Goal: Feedback & Contribution: Contribute content

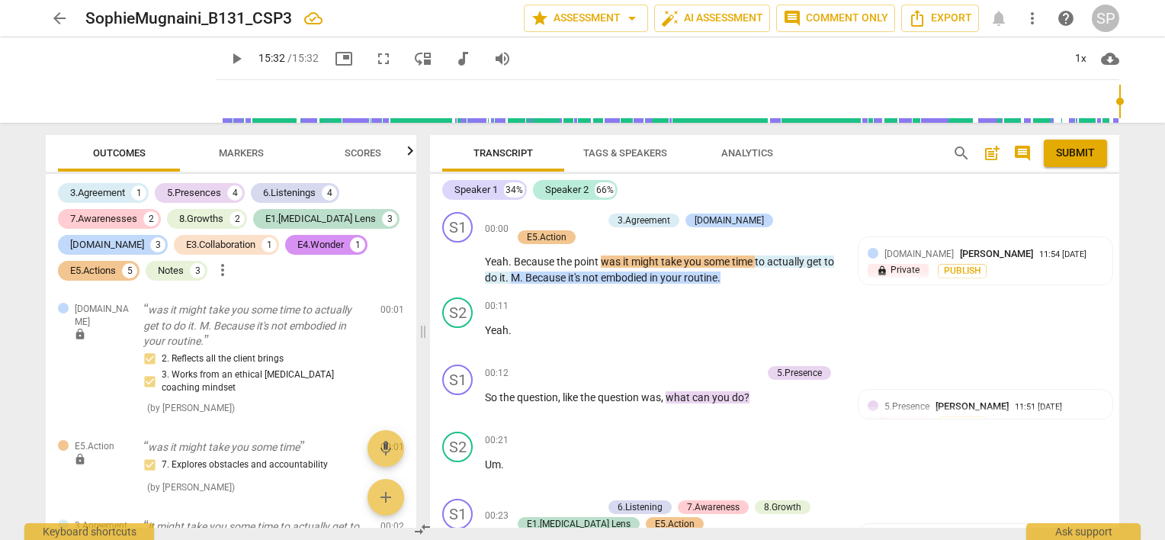
scroll to position [2059, 0]
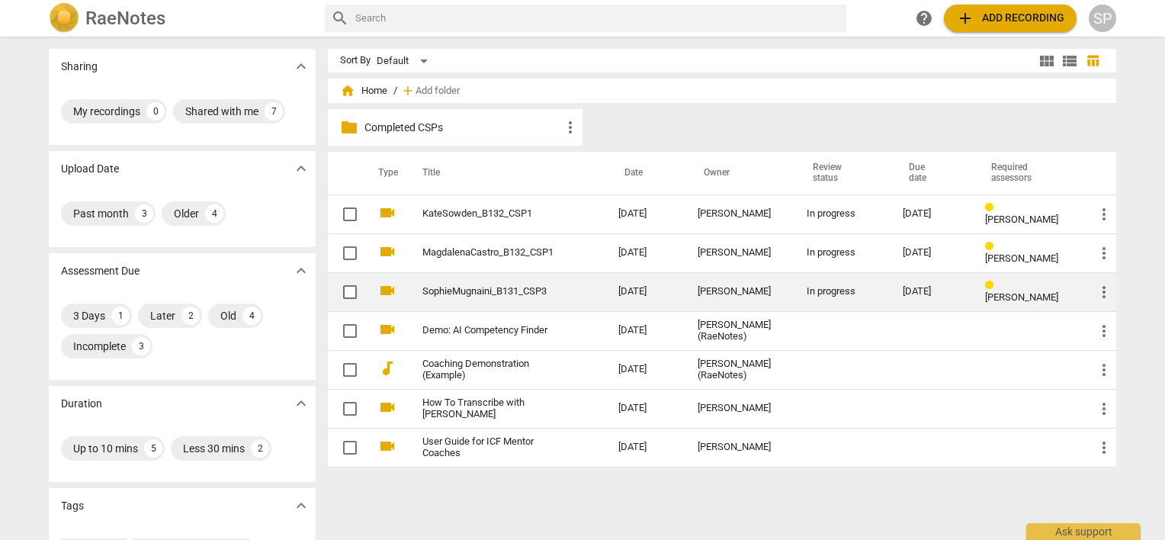
click at [814, 290] on div "In progress" at bounding box center [843, 291] width 72 height 11
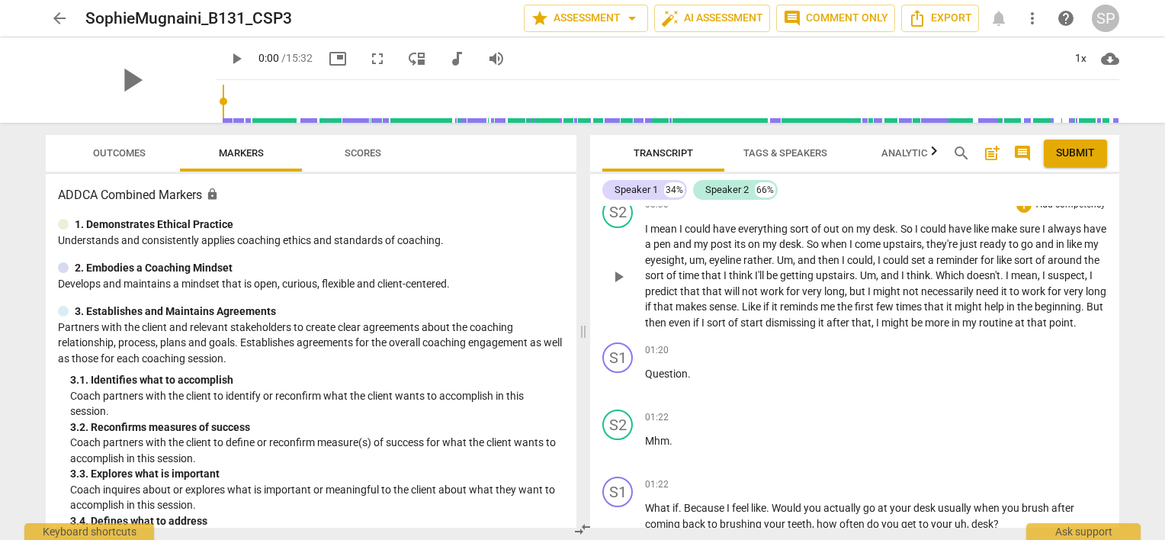
scroll to position [381, 0]
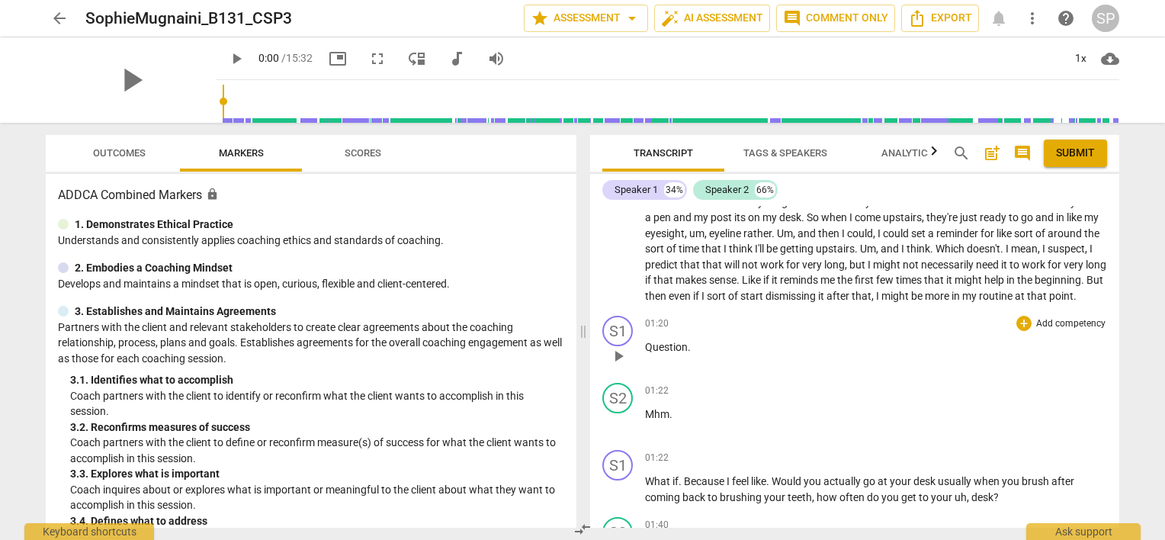
click at [614, 365] on span "play_arrow" at bounding box center [618, 356] width 18 height 18
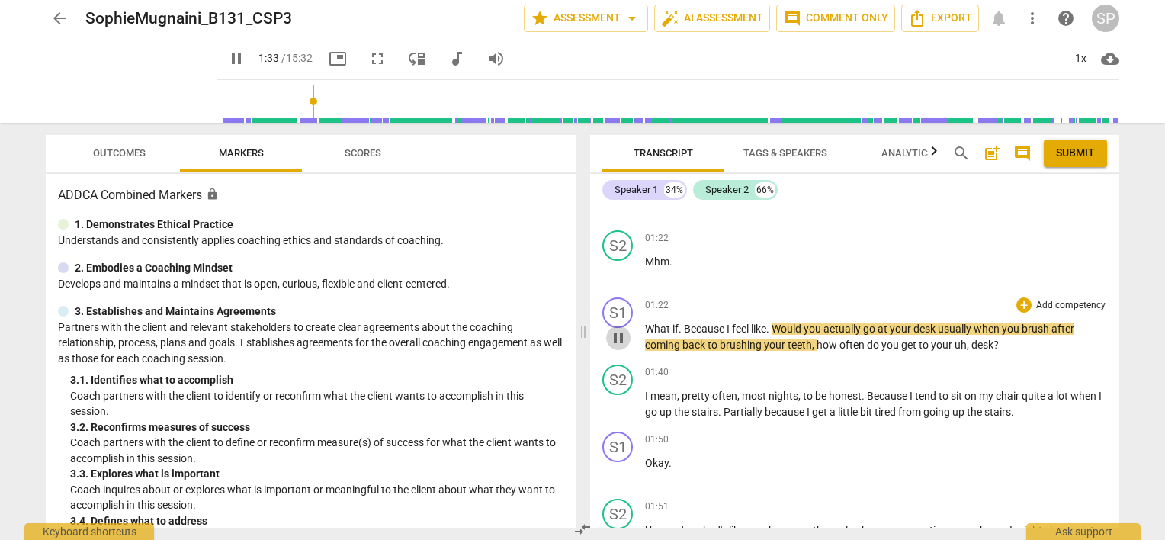
click at [619, 346] on span "pause" at bounding box center [618, 338] width 18 height 18
type input "94"
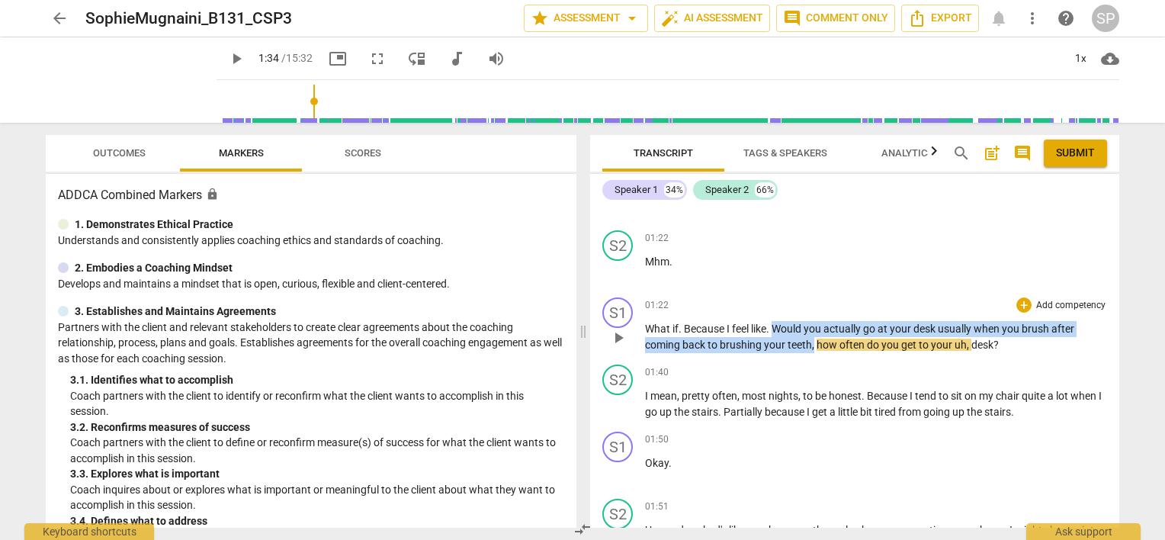
drag, startPoint x: 775, startPoint y: 335, endPoint x: 813, endPoint y: 354, distance: 42.3
click at [813, 352] on p "What if . Because I feel like . Would you actually go at your desk usually when…" at bounding box center [876, 336] width 462 height 31
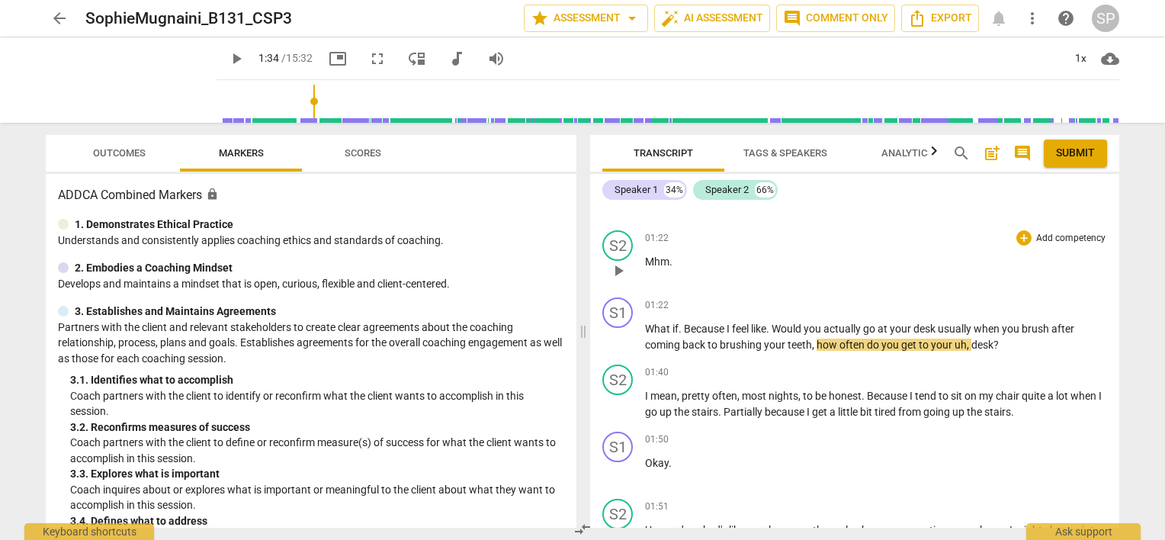
click at [811, 285] on div "01:22 + Add competency keyboard_arrow_right Mhm ." at bounding box center [876, 257] width 462 height 55
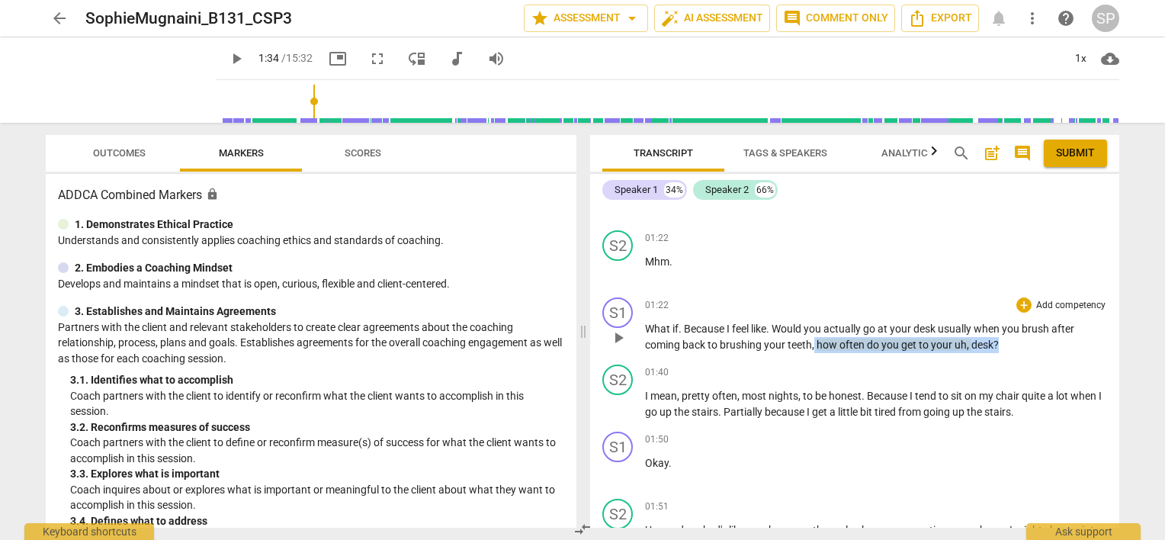
drag, startPoint x: 814, startPoint y: 357, endPoint x: 1001, endPoint y: 367, distance: 187.1
click at [1000, 358] on div "S1 play_arrow pause 01:22 + Add competency keyboard_arrow_right What if . Becau…" at bounding box center [854, 324] width 529 height 67
click at [1022, 313] on div "+" at bounding box center [1023, 304] width 15 height 15
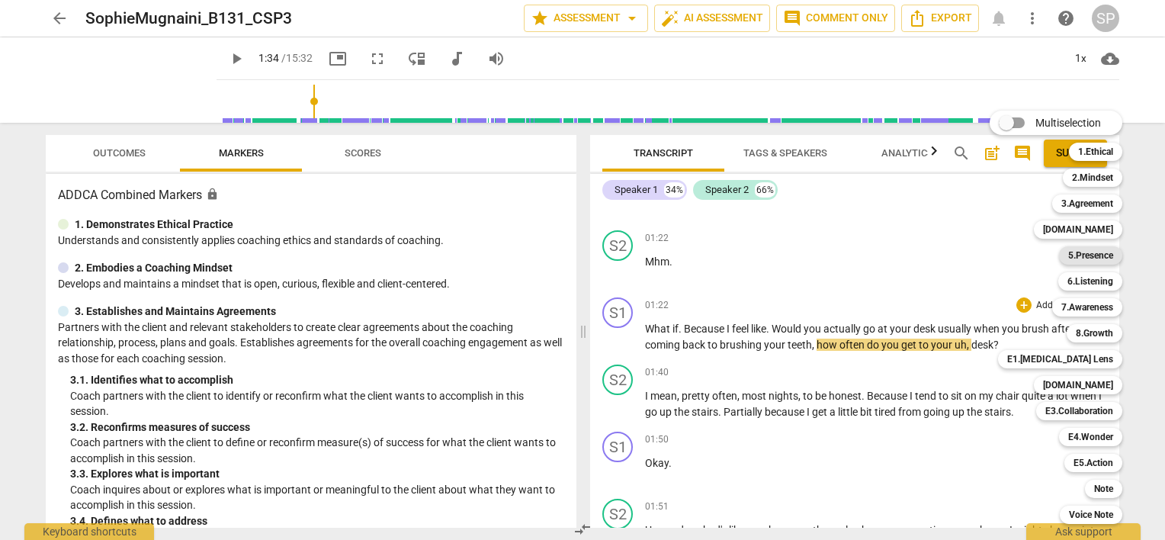
click at [1086, 256] on b "5.Presence" at bounding box center [1090, 255] width 45 height 18
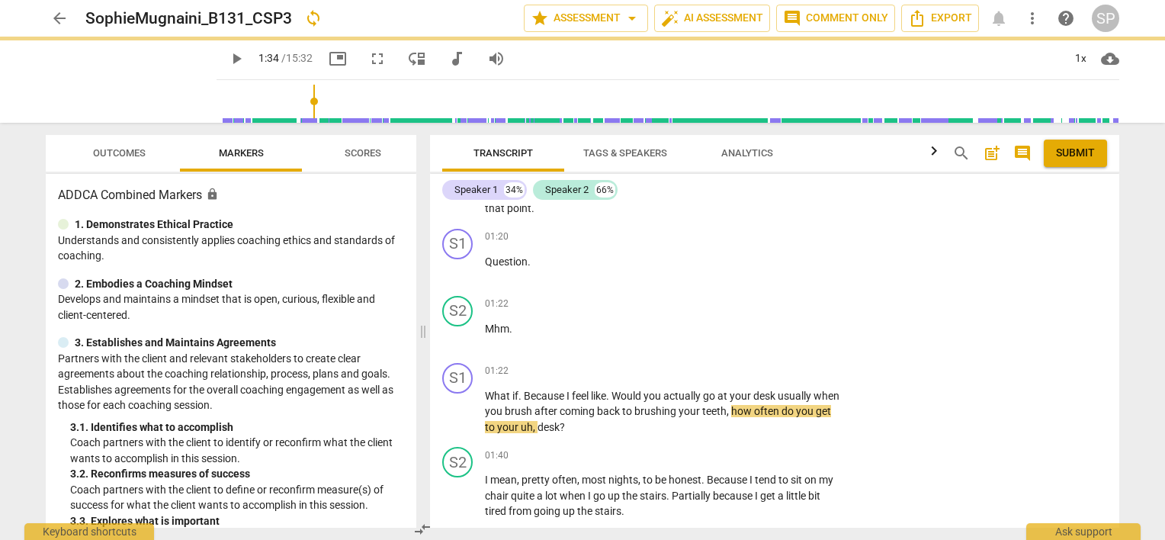
scroll to position [566, 0]
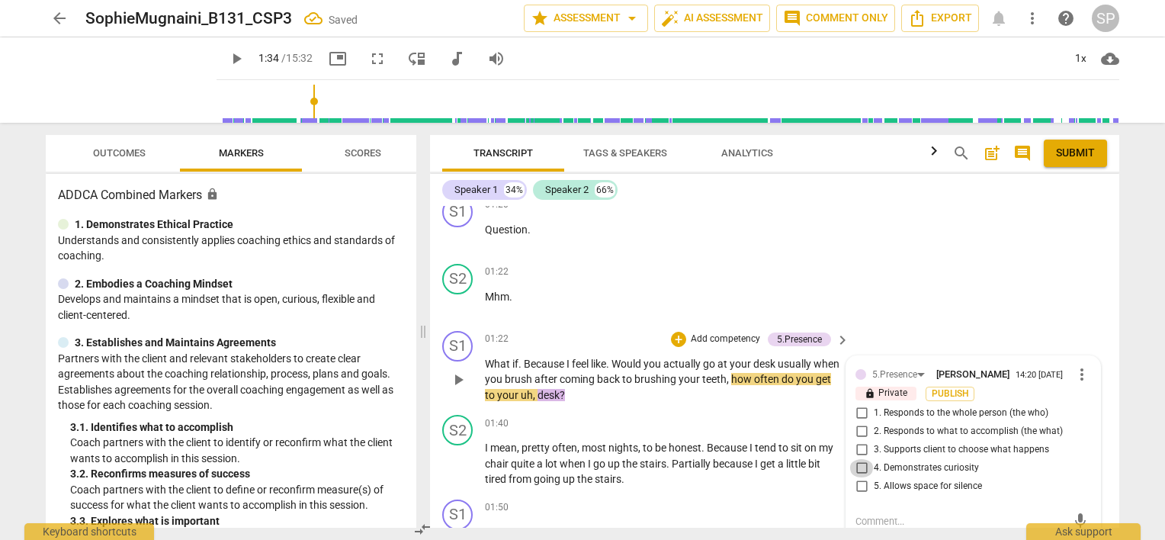
click at [862, 459] on input "4. Demonstrates curiosity" at bounding box center [861, 468] width 24 height 18
checkbox input "true"
click at [860, 422] on input "2. Responds to what to accomplish (the what)" at bounding box center [861, 431] width 24 height 18
checkbox input "true"
click at [674, 289] on p "Mhm ." at bounding box center [663, 297] width 357 height 16
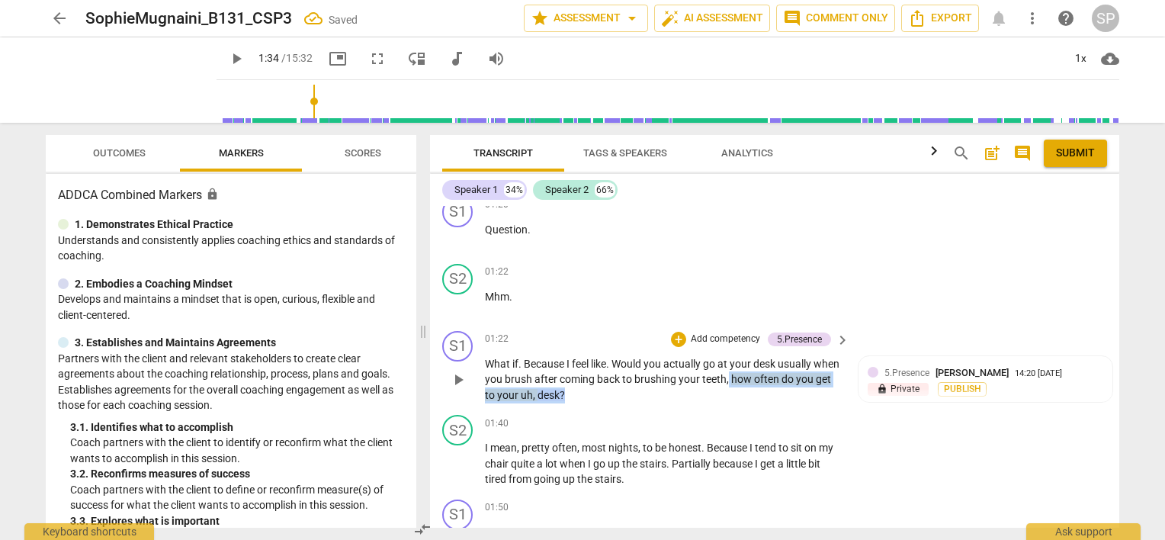
drag, startPoint x: 756, startPoint y: 359, endPoint x: 765, endPoint y: 387, distance: 29.9
click at [765, 387] on div "S1 play_arrow pause 01:22 + Add competency 5.Presence keyboard_arrow_right What…" at bounding box center [774, 367] width 689 height 85
click at [674, 332] on div "+" at bounding box center [678, 339] width 15 height 15
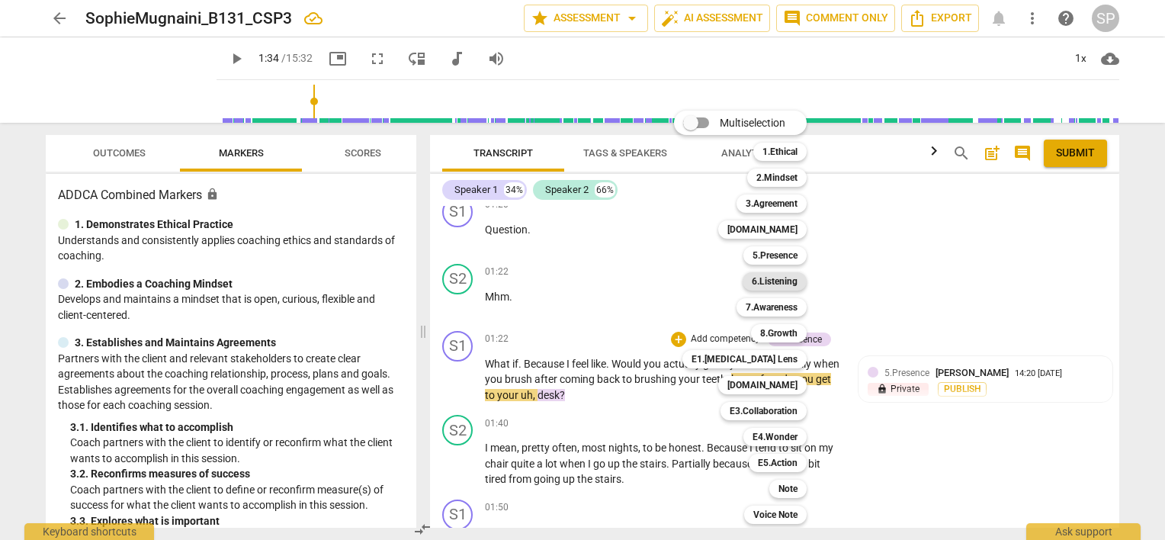
click at [789, 279] on b "6.Listening" at bounding box center [775, 281] width 46 height 18
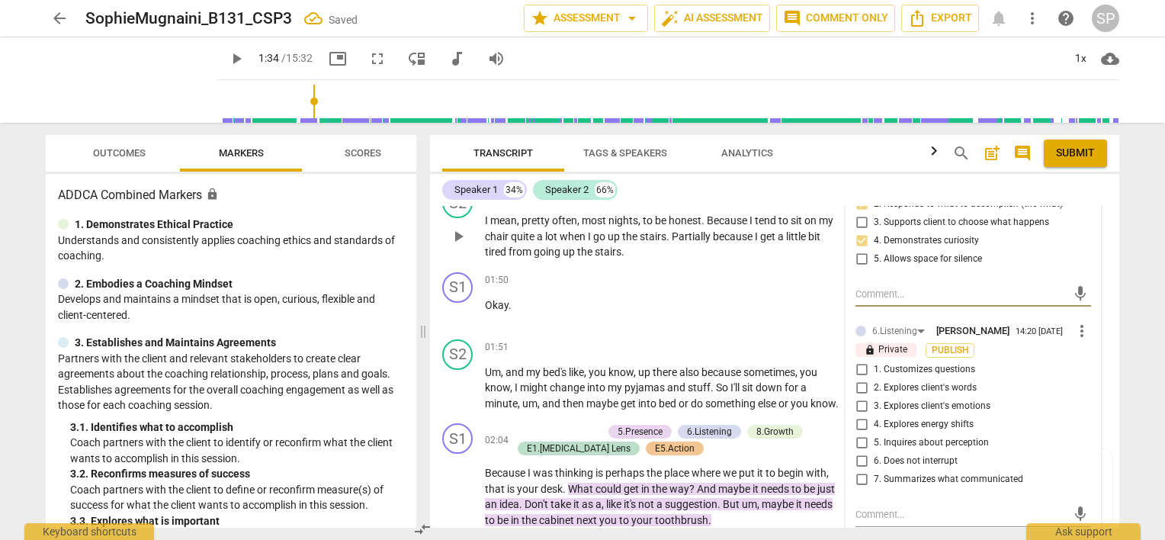
scroll to position [794, 0]
click at [859, 377] on input "2. Explores client's words" at bounding box center [861, 386] width 24 height 18
checkbox input "true"
click at [857, 359] on input "1. Customizes questions" at bounding box center [861, 368] width 24 height 18
checkbox input "true"
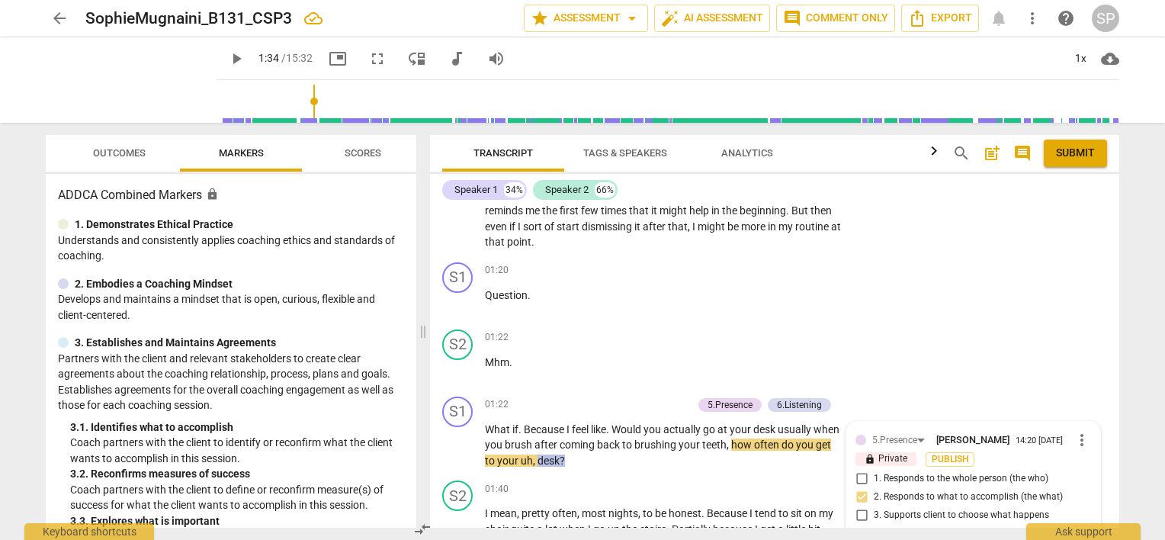
scroll to position [489, 0]
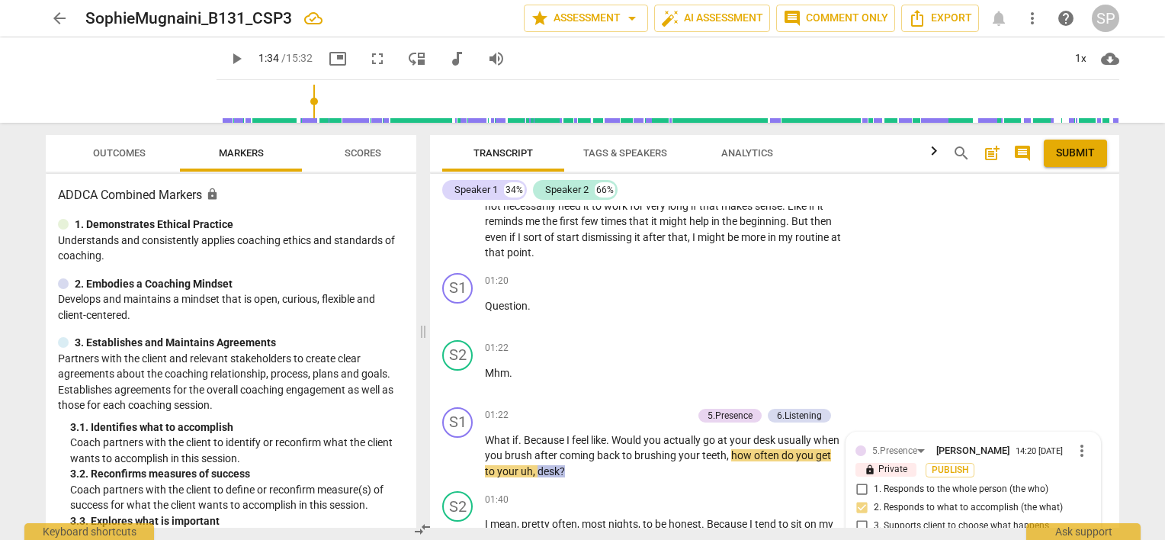
click at [579, 340] on div "01:22 + Add competency keyboard_arrow_right" at bounding box center [668, 348] width 366 height 17
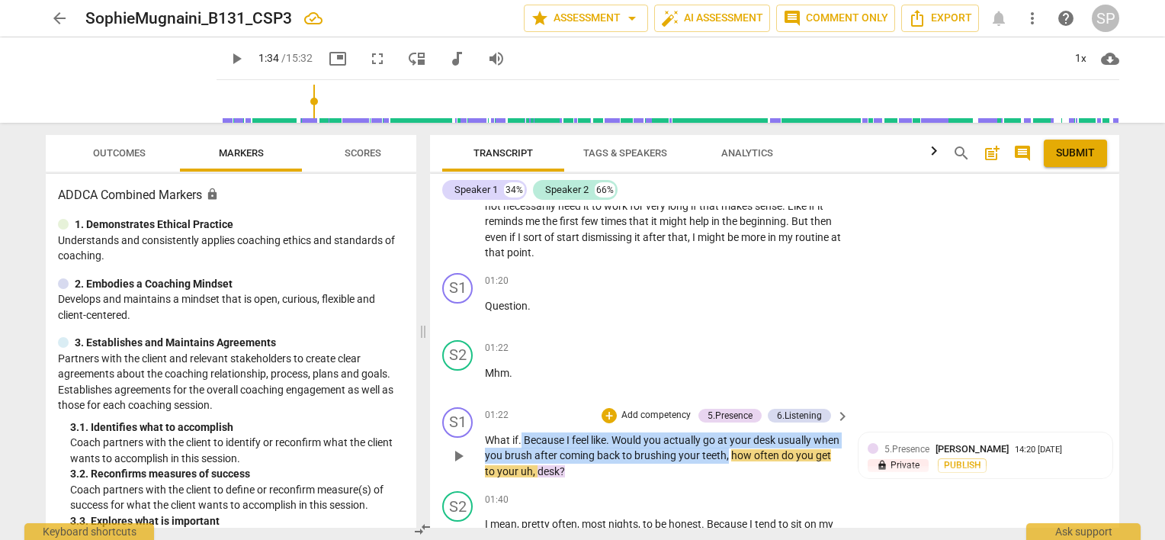
drag, startPoint x: 522, startPoint y: 416, endPoint x: 756, endPoint y: 435, distance: 235.6
click at [756, 435] on p "What if . Because I feel like . Would you actually go at your desk usually when…" at bounding box center [663, 455] width 357 height 47
click at [605, 408] on div "+" at bounding box center [609, 415] width 15 height 15
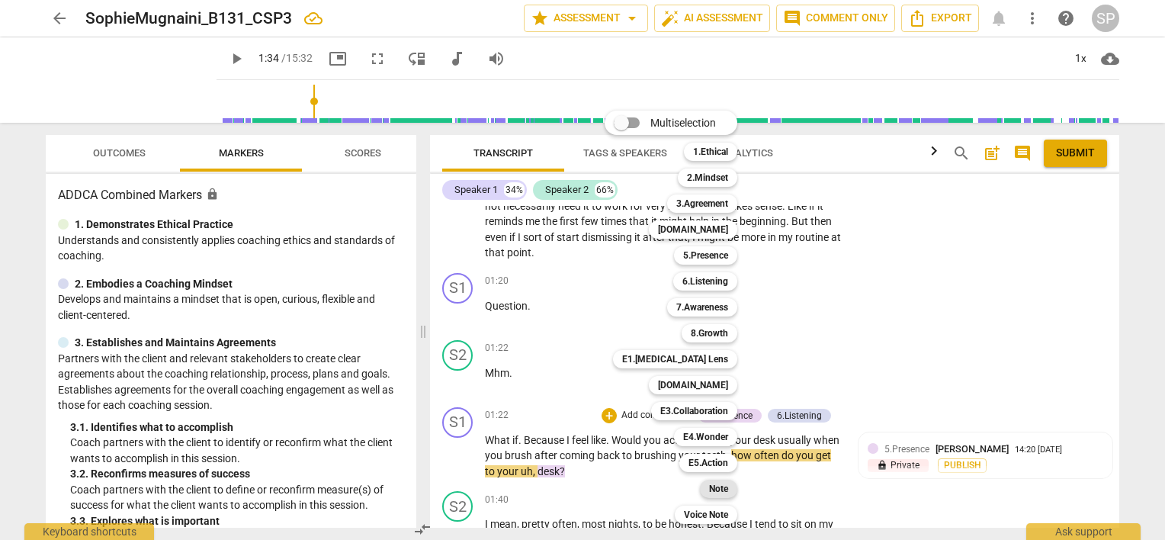
click at [711, 486] on b "Note" at bounding box center [718, 489] width 19 height 18
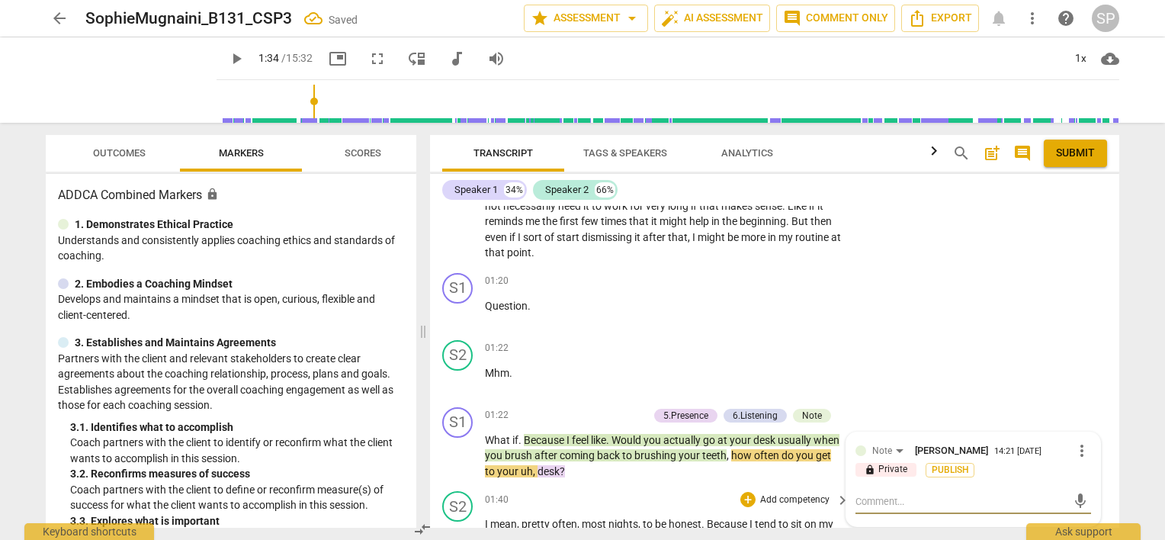
type textarea "B"
type textarea "Br"
type textarea "Bra"
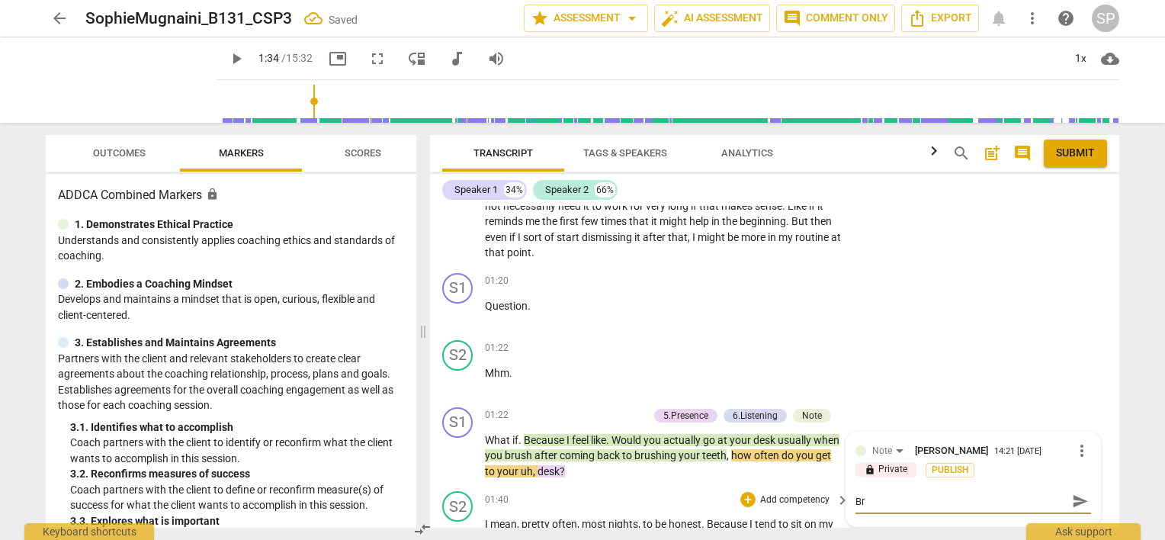
type textarea "Bra"
type textarea "Br"
type textarea "B"
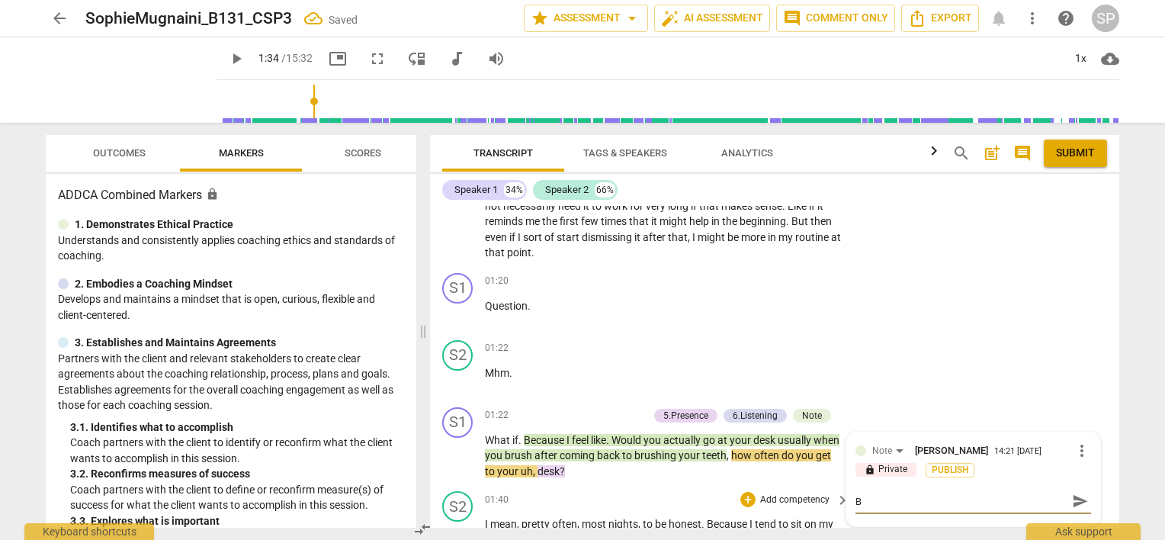
type textarea "Be"
type textarea "Be b"
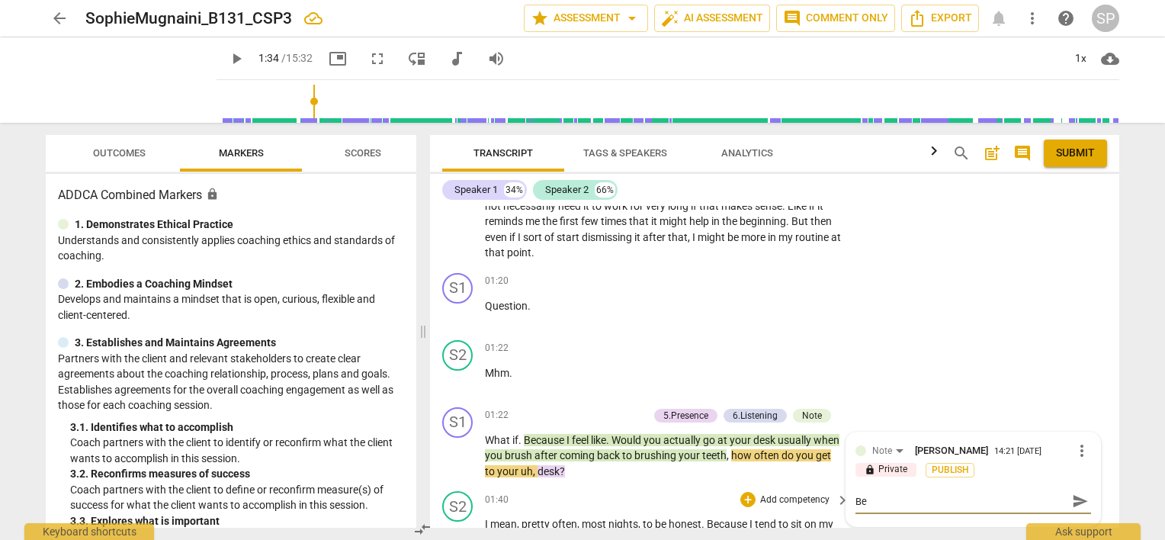
type textarea "Be b"
type textarea "Be br"
type textarea "Be bra"
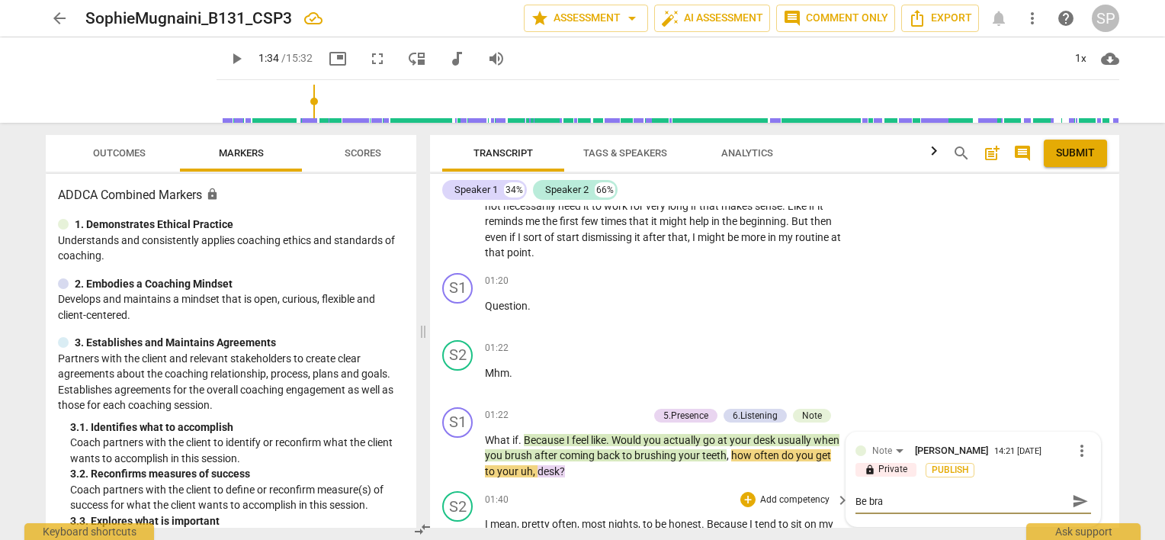
type textarea "Be brav"
type textarea "Be brave"
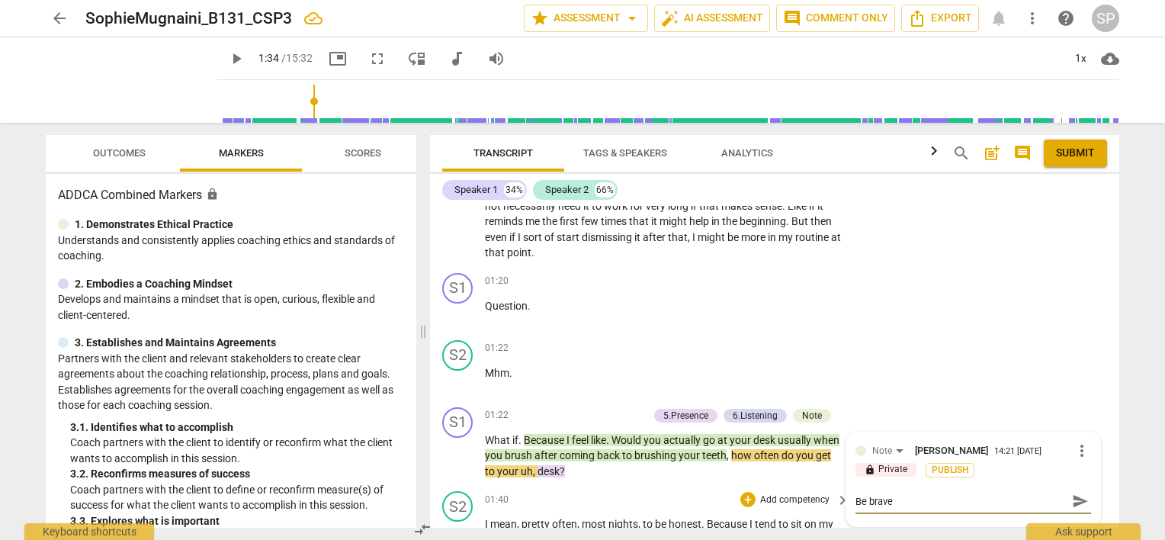
type textarea "Be brave"
type textarea "Be brave a"
type textarea "Be brave an"
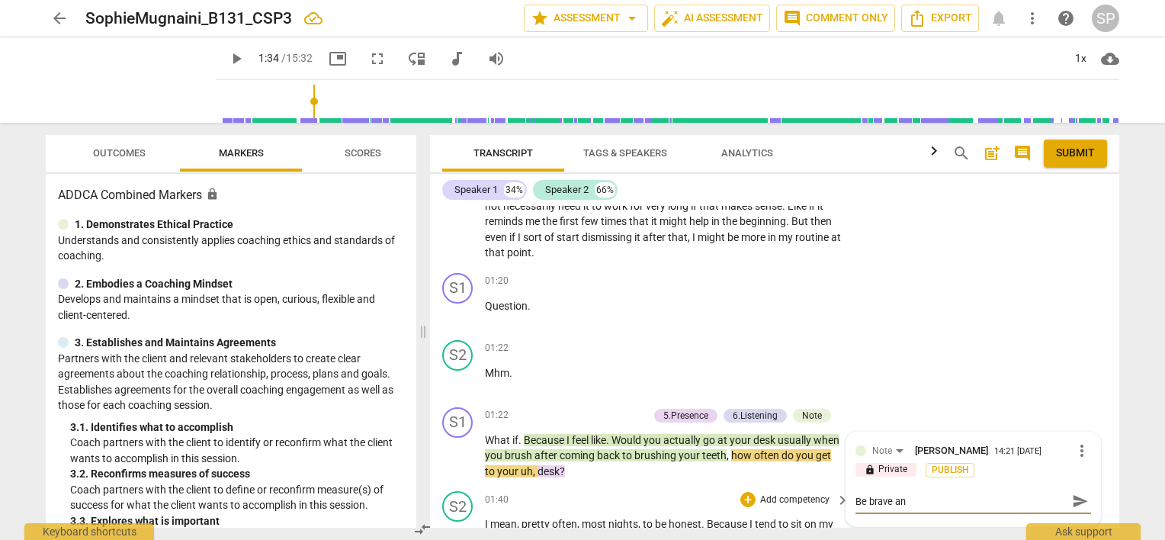
type textarea "Be brave and"
type textarea "Be brave and l"
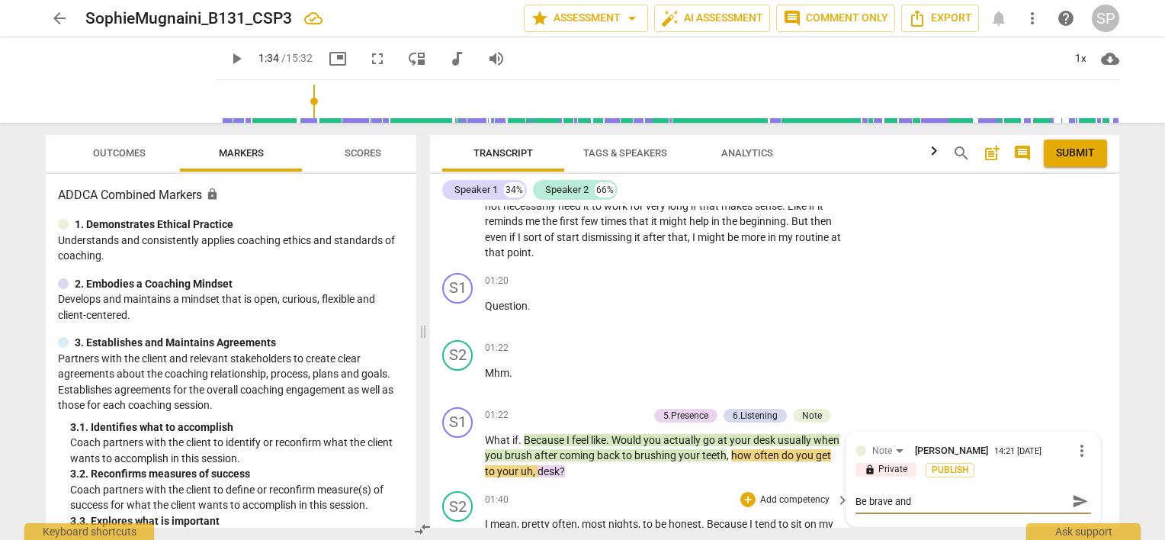
type textarea "Be brave and l"
type textarea "Be brave and le"
type textarea "Be brave and lea"
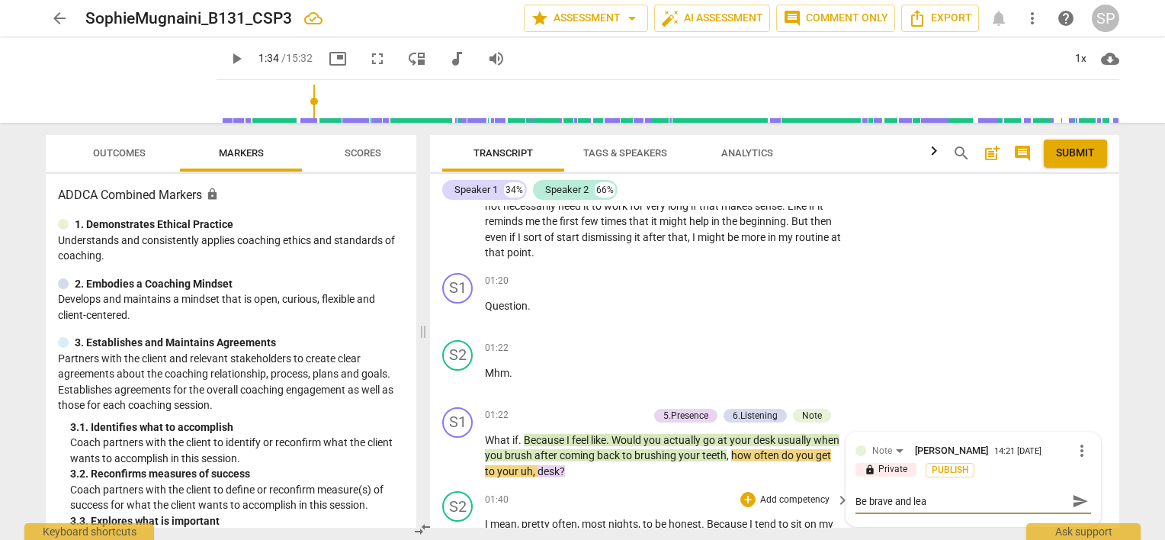
type textarea "Be brave and leav"
type textarea "Be brave and leave"
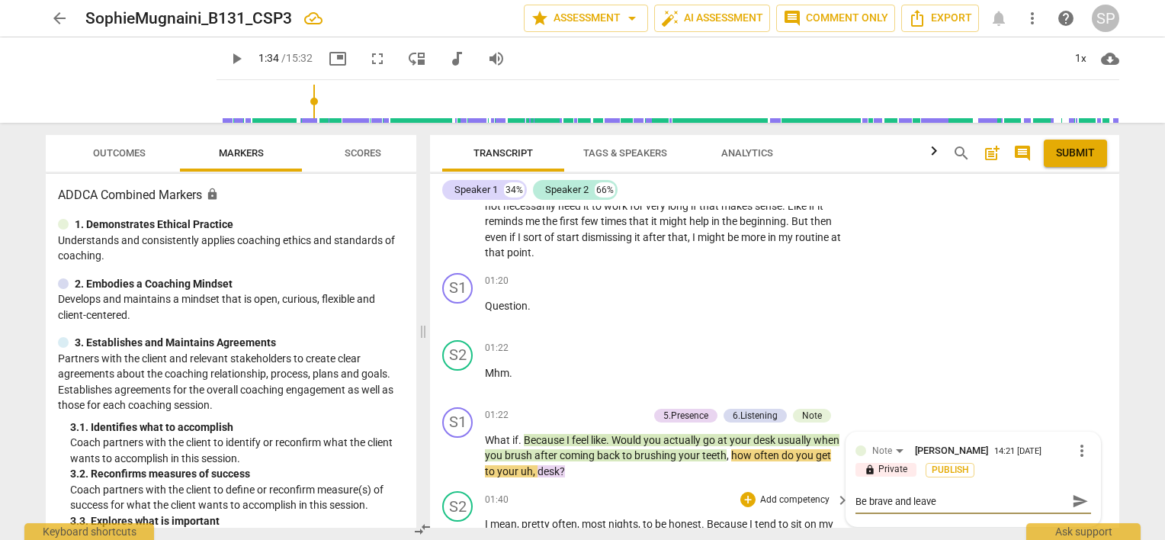
type textarea "Be brave and leave"
type textarea "Be brave and leave y"
type textarea "Be brave and leave yo"
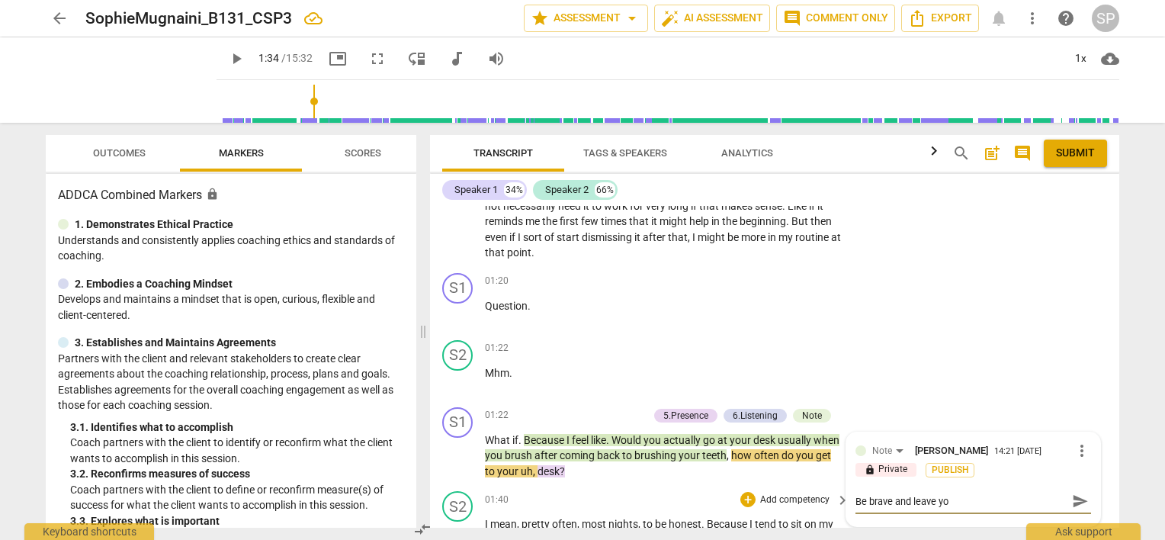
type textarea "Be brave and leave you"
type textarea "Be brave and leave your"
type textarea "Be brave and leave yours"
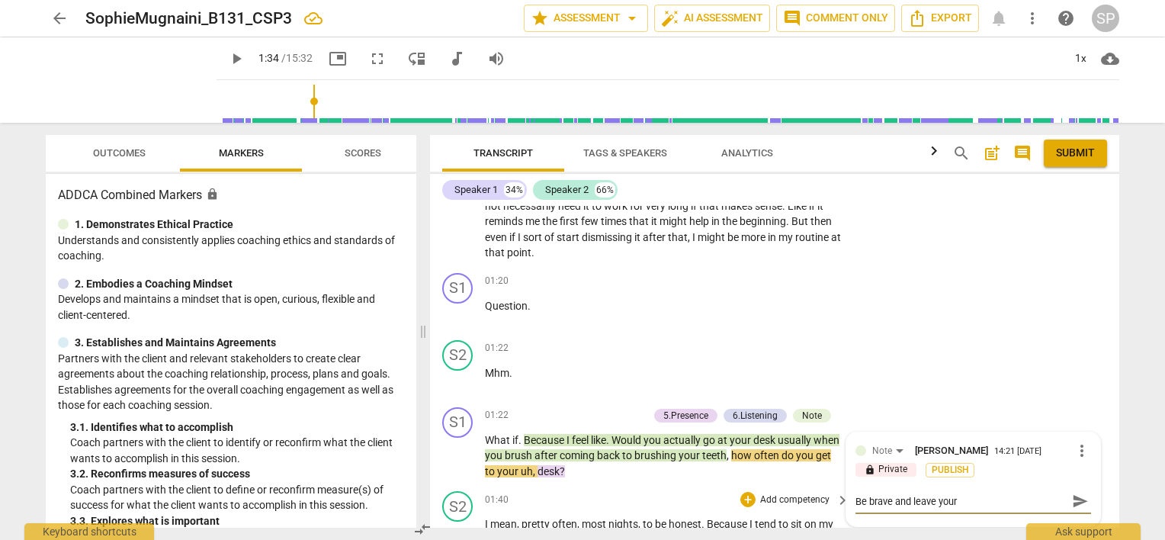
type textarea "Be brave and leave yours"
type textarea "Be brave and leave yourse"
type textarea "Be brave and leave yoursel"
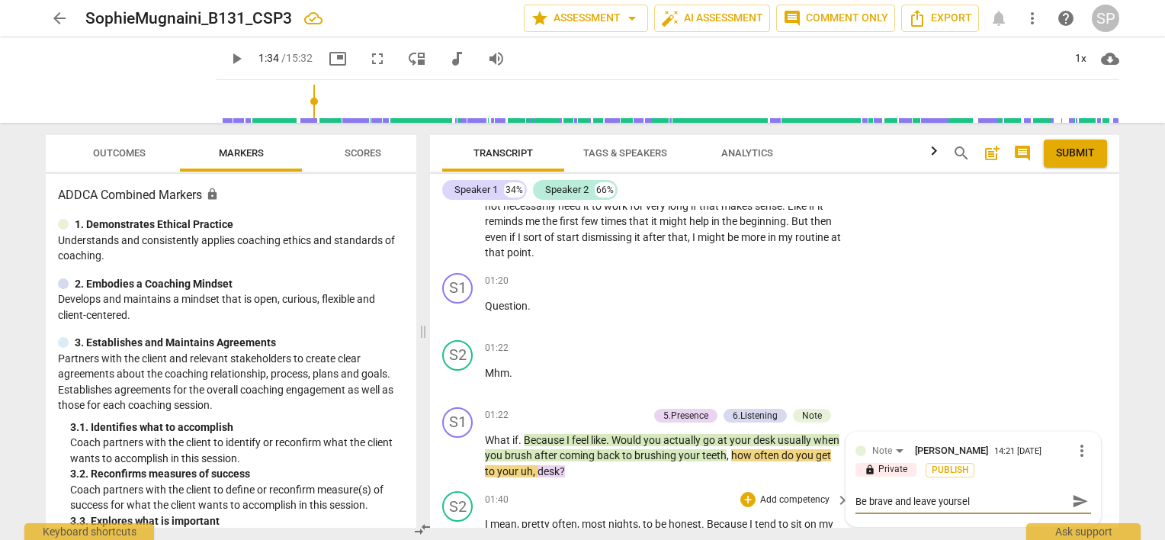
type textarea "Be brave and leave yourself"
type textarea "Be brave and leave yourself o"
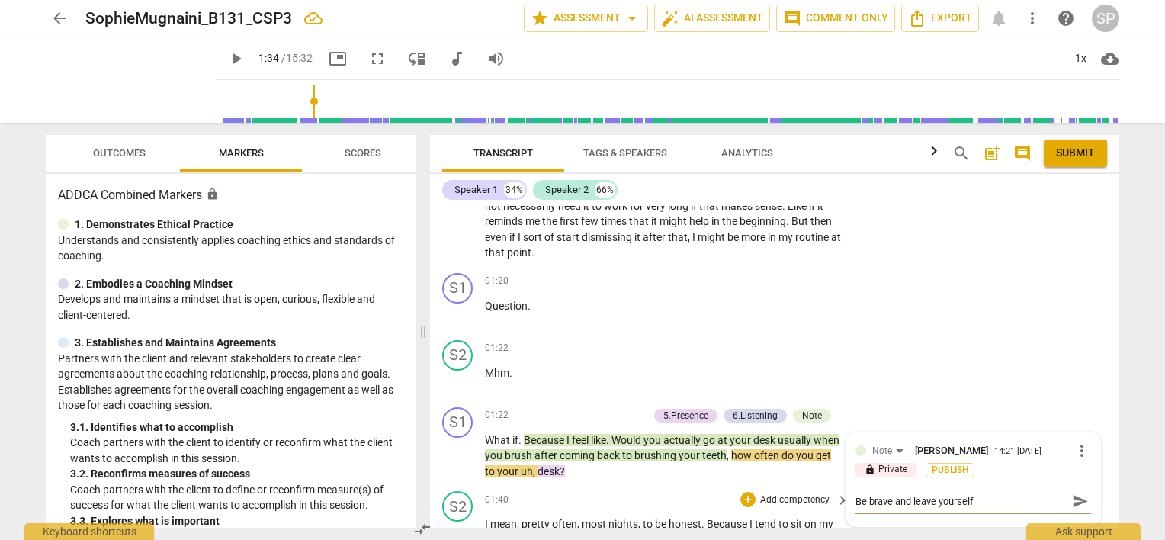
type textarea "Be brave and leave yourself o"
type textarea "Be brave and leave yourself ou"
type textarea "Be brave and leave yourself out"
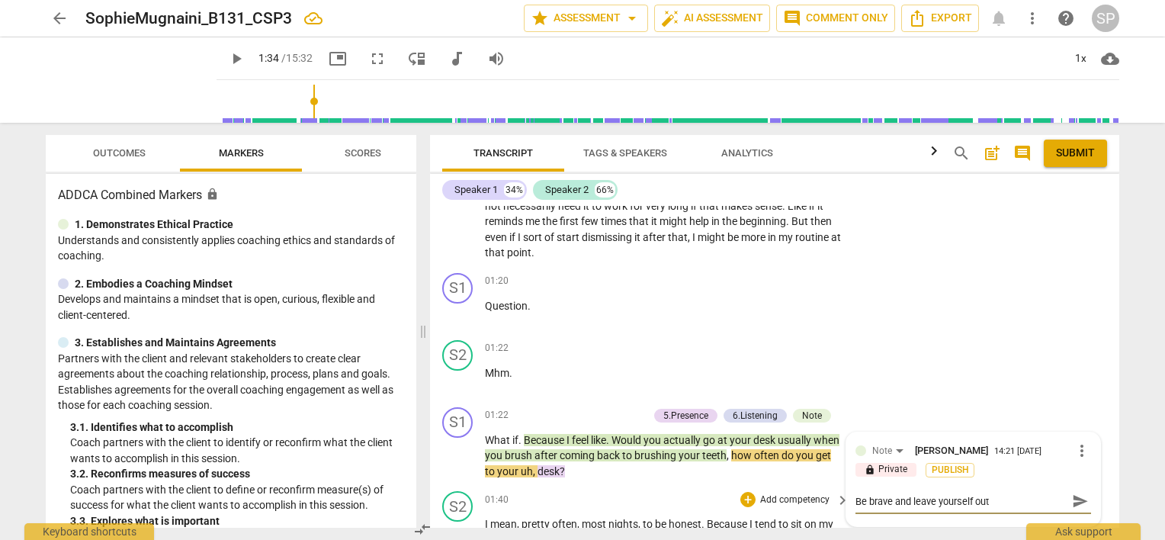
type textarea "Be brave and leave yourself out"
type textarea "Be brave and leave yourself out o"
type textarea "Be brave and leave yourself out"
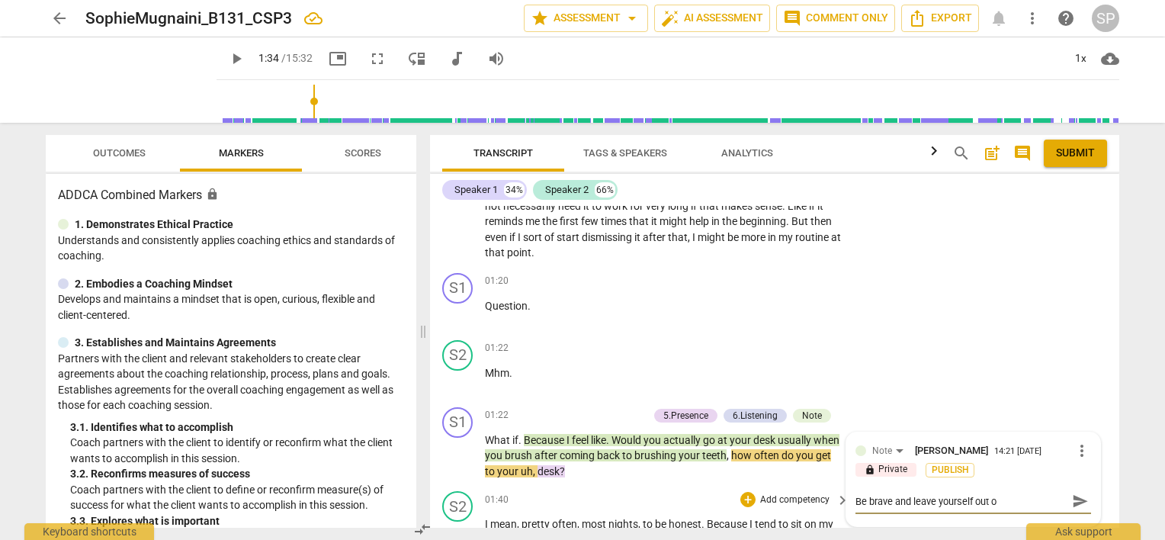
type textarea "Be brave and leave yourself out"
type textarea "Be brave and leave yourself ou"
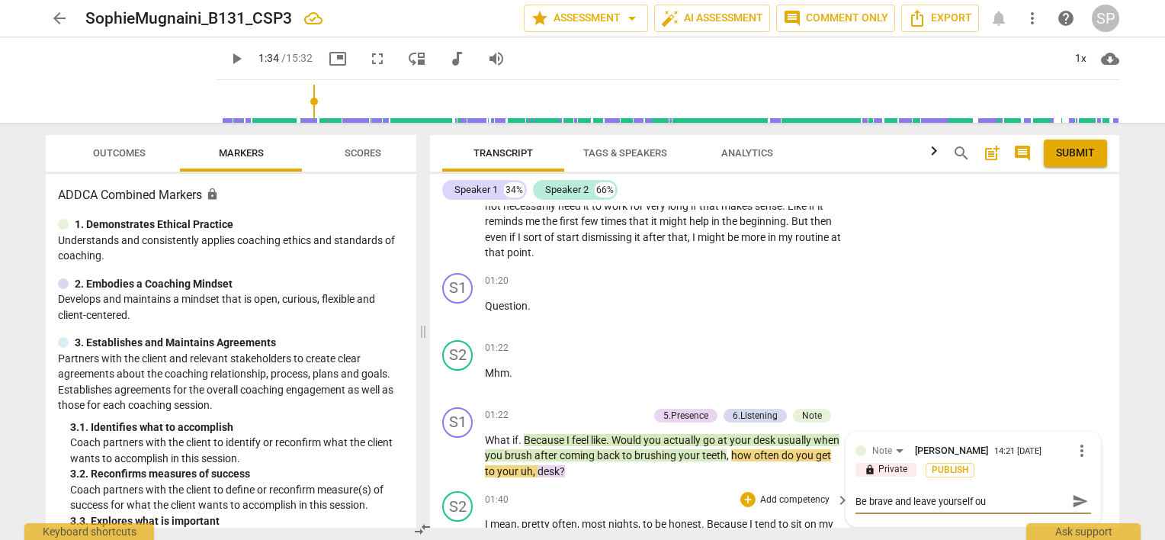
type textarea "Be brave and leave yourself o"
type textarea "Be brave and leave yourself"
type textarea "Be brave and leave yourself ("
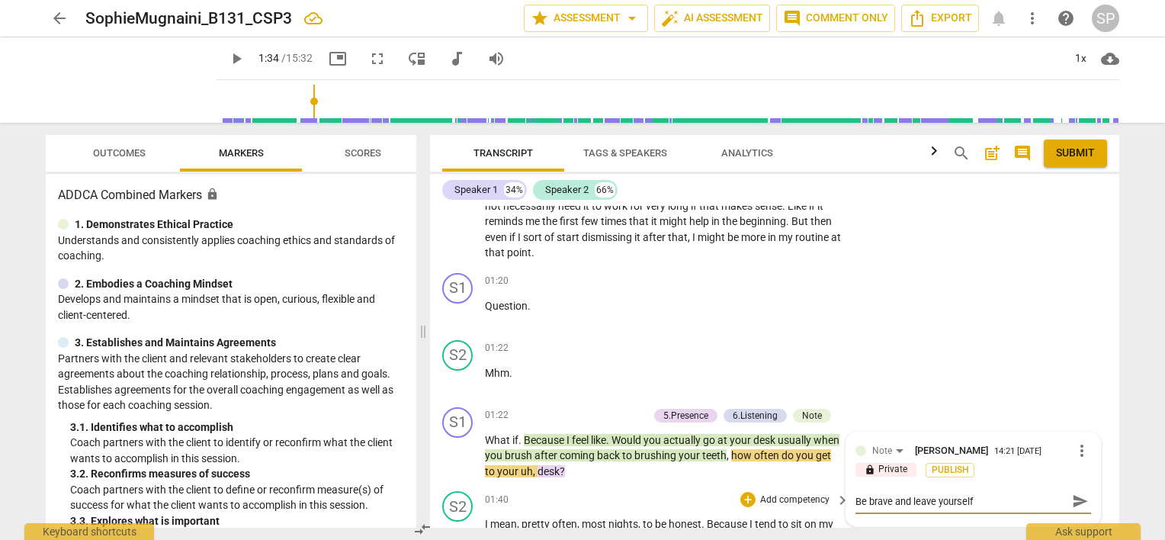
type textarea "Be brave and leave yourself ("
type textarea "Be brave and leave yourself (y"
type textarea "Be brave and leave yourself (yo"
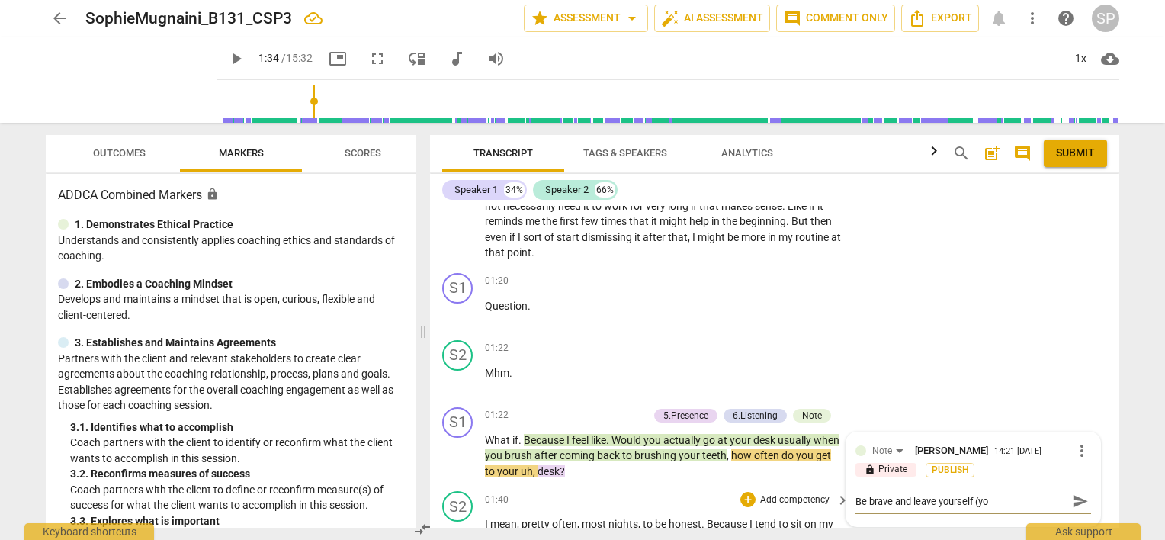
type textarea "Be brave and leave yourself (you"
type textarea "Be brave and leave yourself (your"
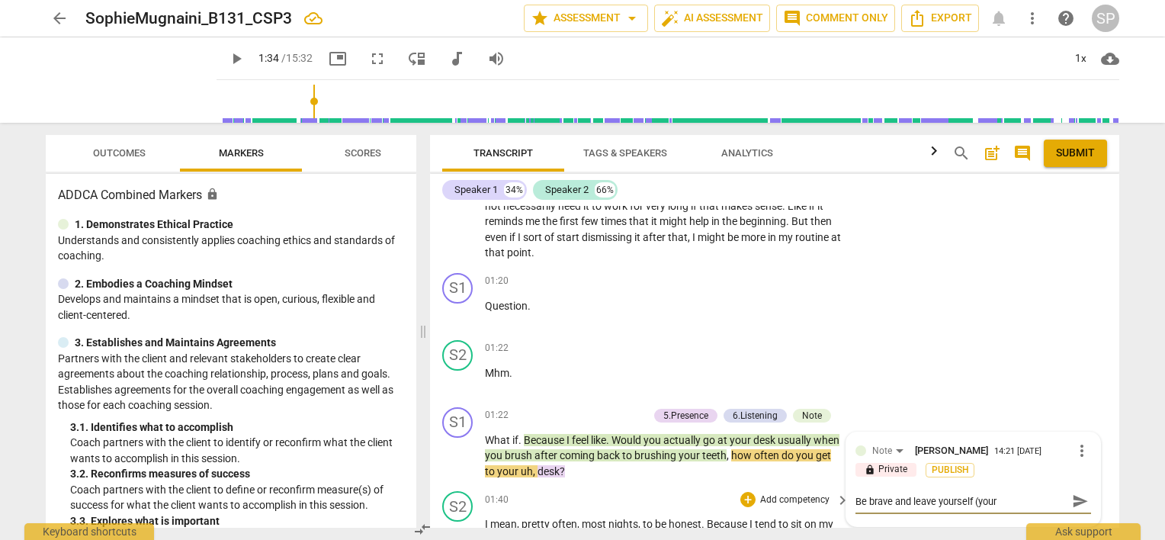
type textarea "Be brave and leave yourself (your"
type textarea "Be brave and leave yourself (your f"
type textarea "Be brave and leave yourself (your fe"
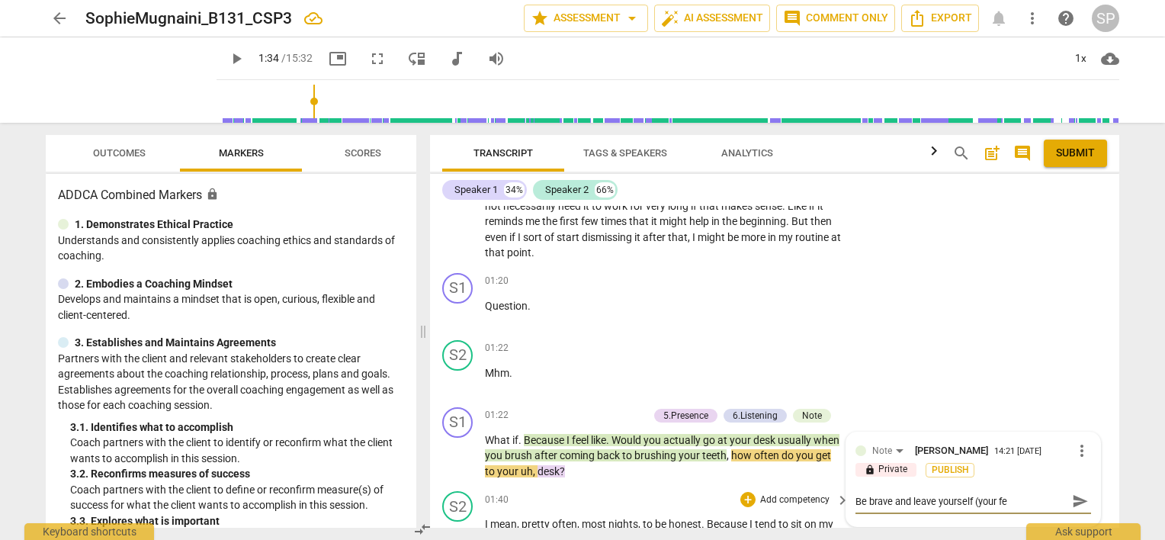
type textarea "Be brave and leave yourself (your fee"
type textarea "Be brave and leave yourself (your feel"
type textarea "Be brave and leave yourself (your feeli"
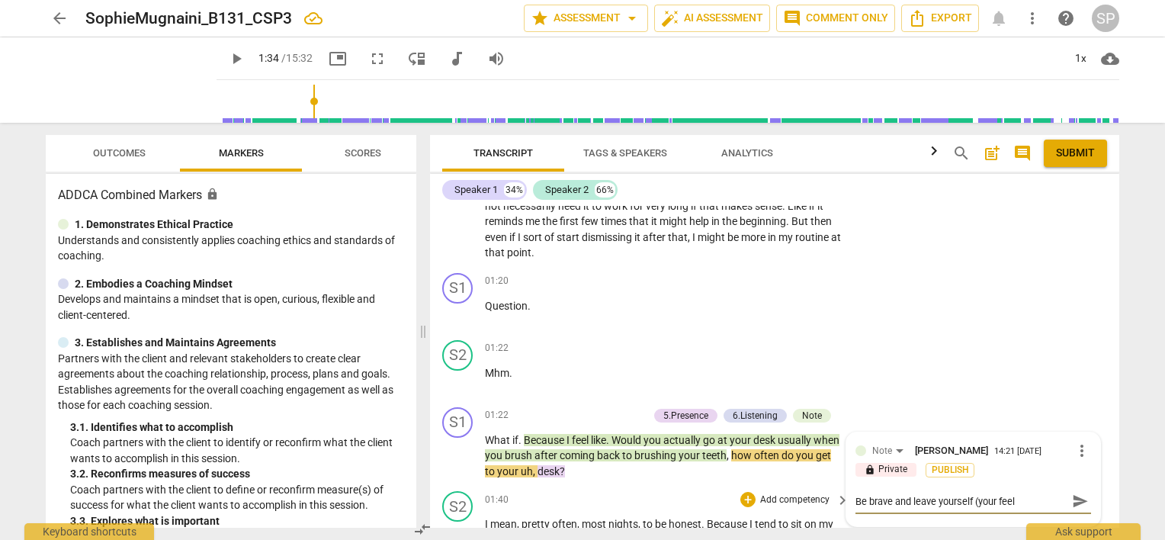
type textarea "Be brave and leave yourself (your feeli"
type textarea "Be brave and leave yourself (your feelin"
type textarea "Be brave and leave yourself (your feeling"
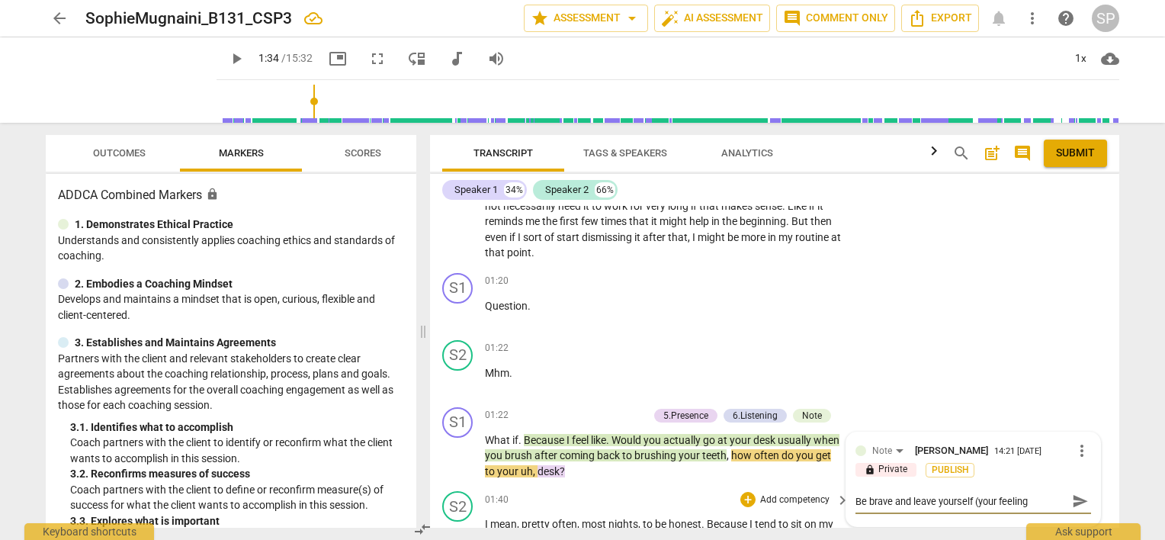
type textarea "Be brave and leave yourself (your feelings"
type textarea "Be brave and leave yourself (your feelings)"
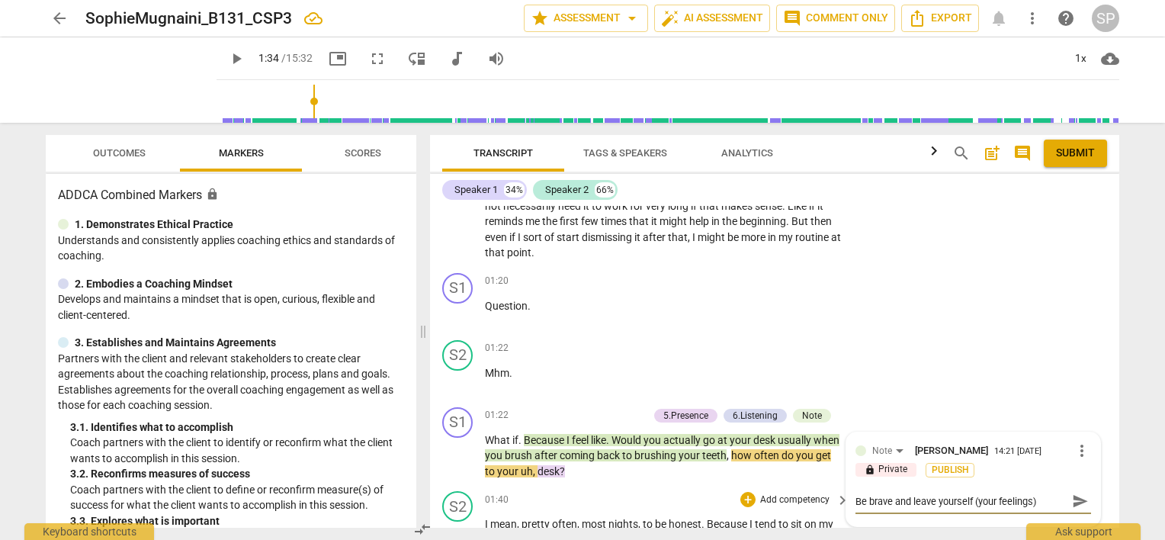
type textarea "Be brave and leave yourself (your feelings)"
type textarea "Be brave and leave yourself (your feelings) o"
type textarea "Be brave and leave yourself (your feelings) ou"
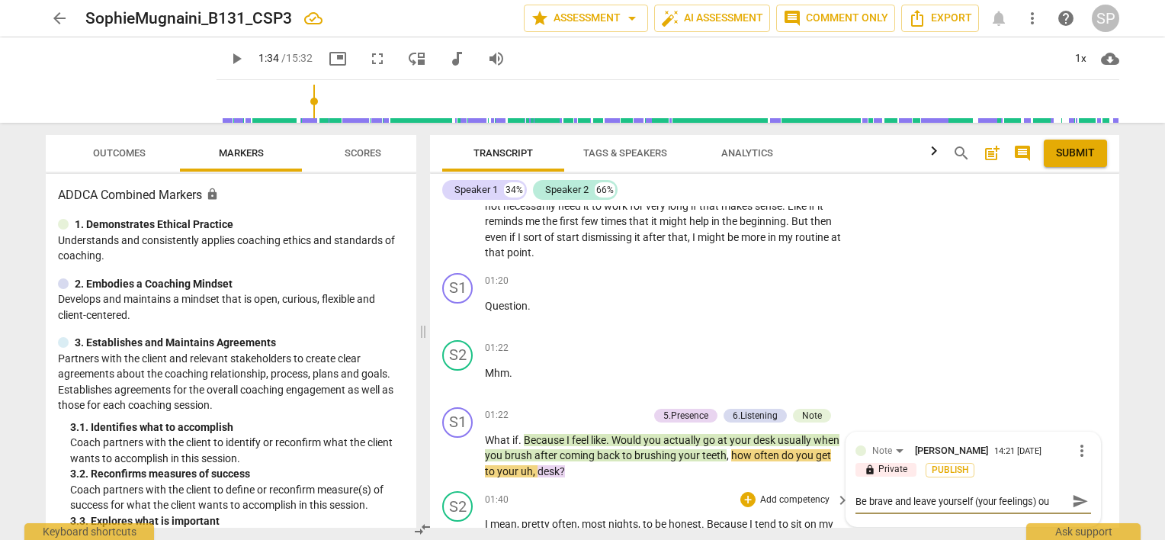
type textarea "Be brave and leave yourself (your feelings) out"
type textarea "Be brave and leave yourself (your feelings) out o"
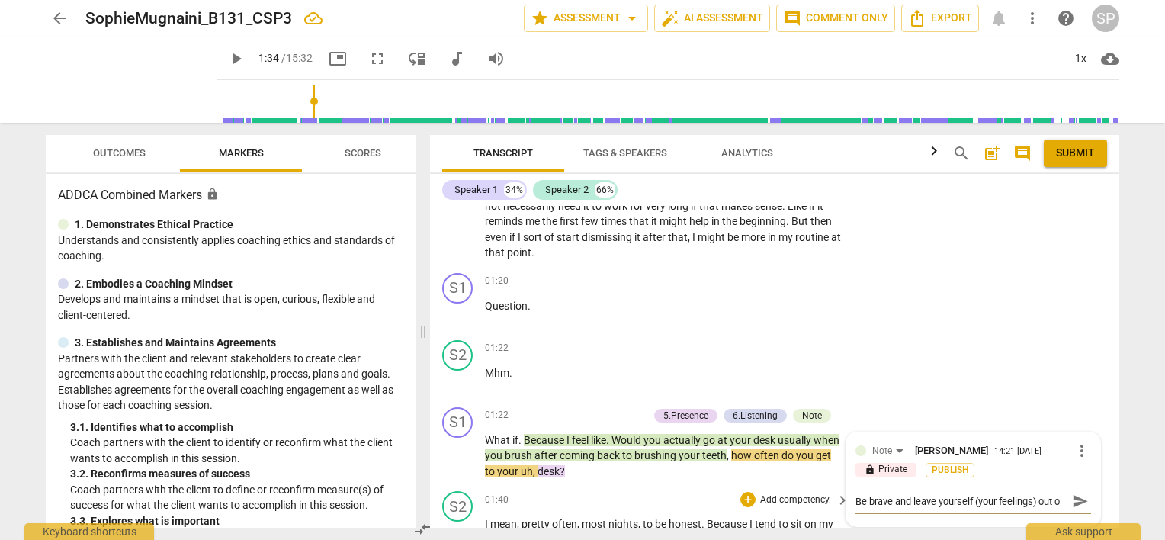
type textarea "Be brave and leave yourself (your feelings) out of"
type textarea "Be brave and leave yourself (your feelings) out of i"
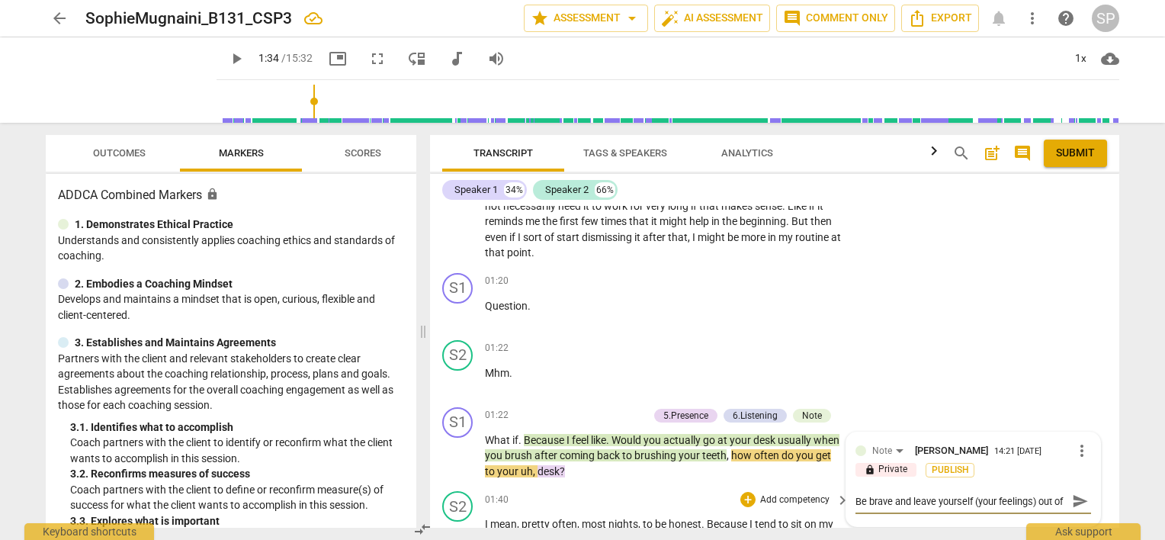
type textarea "Be brave and leave yourself (your feelings) out of i"
type textarea "Be brave and leave yourself (your feelings) out of it"
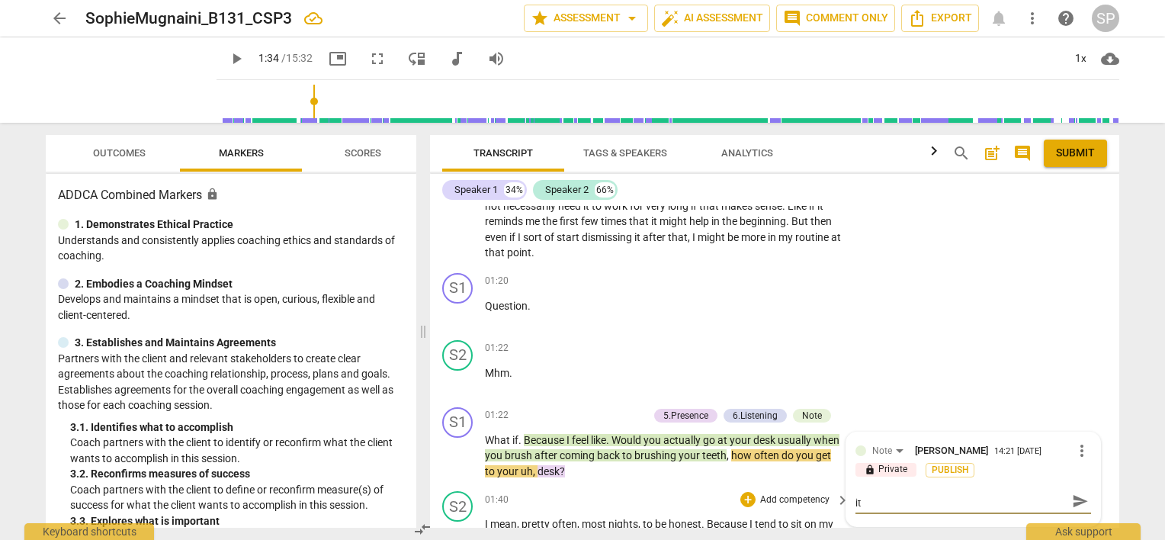
type textarea "Be brave and leave yourself (your feelings) out of it -"
type textarea "Be brave and leave yourself (your feelings) out of it - a"
type textarea "Be brave and leave yourself (your feelings) out of it - as"
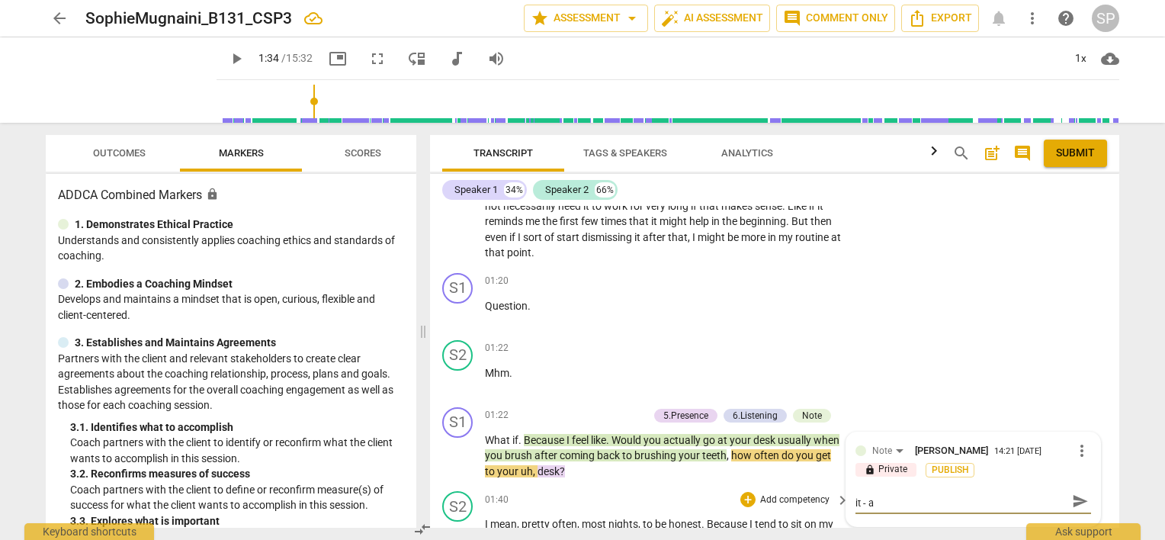
type textarea "Be brave and leave yourself (your feelings) out of it - as"
type textarea "Be brave and leave yourself (your feelings) out of it - ask"
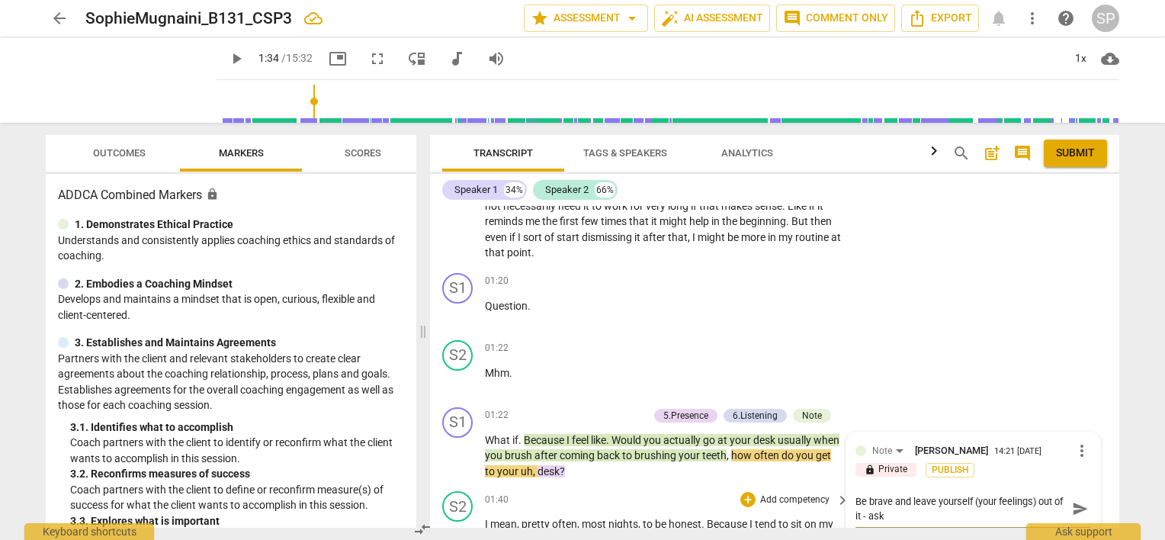
type textarea "Be brave and leave yourself (your feelings) out of it - ask"
type textarea "Be brave and leave yourself (your feelings) out of it - ask y"
type textarea "Be brave and leave yourself (your feelings) out of it - ask [PERSON_NAME]"
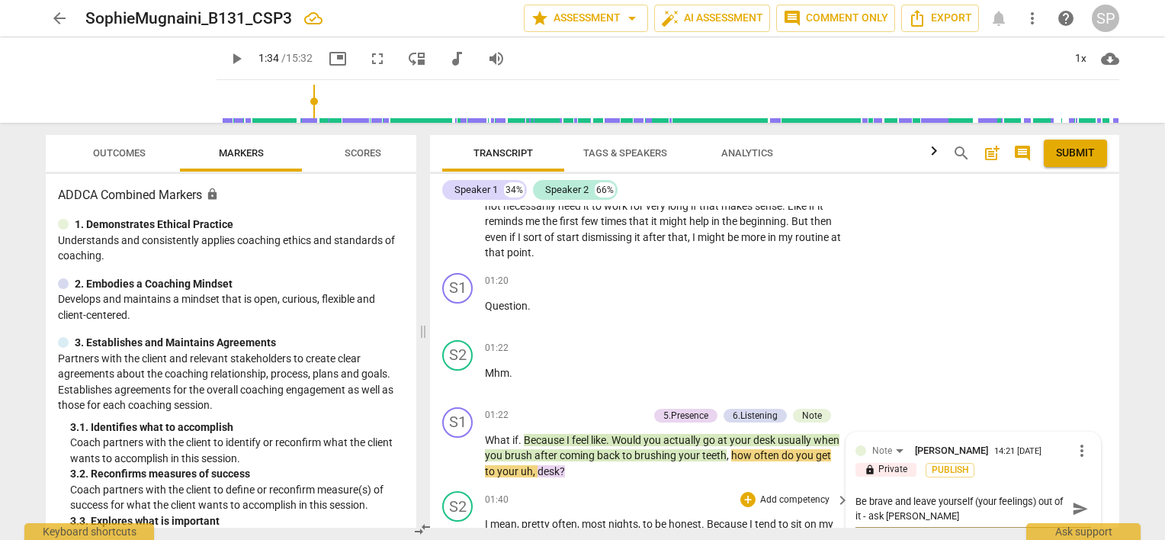
type textarea "Be brave and leave yourself (your feelings) out of it - ask you"
type textarea "Be brave and leave yourself (your feelings) out of it - ask your"
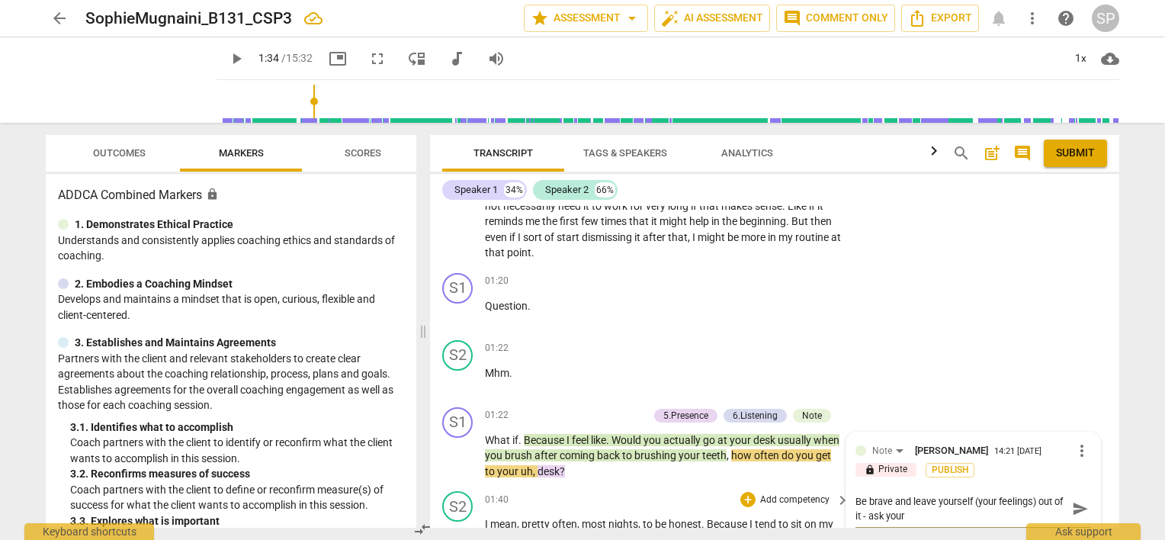
type textarea "Be brave and leave yourself (your feelings) out of it - ask your"
type textarea "Be brave and leave yourself (your feelings) out of it - ask your q"
type textarea "Be brave and leave yourself (your feelings) out of it - ask your qu"
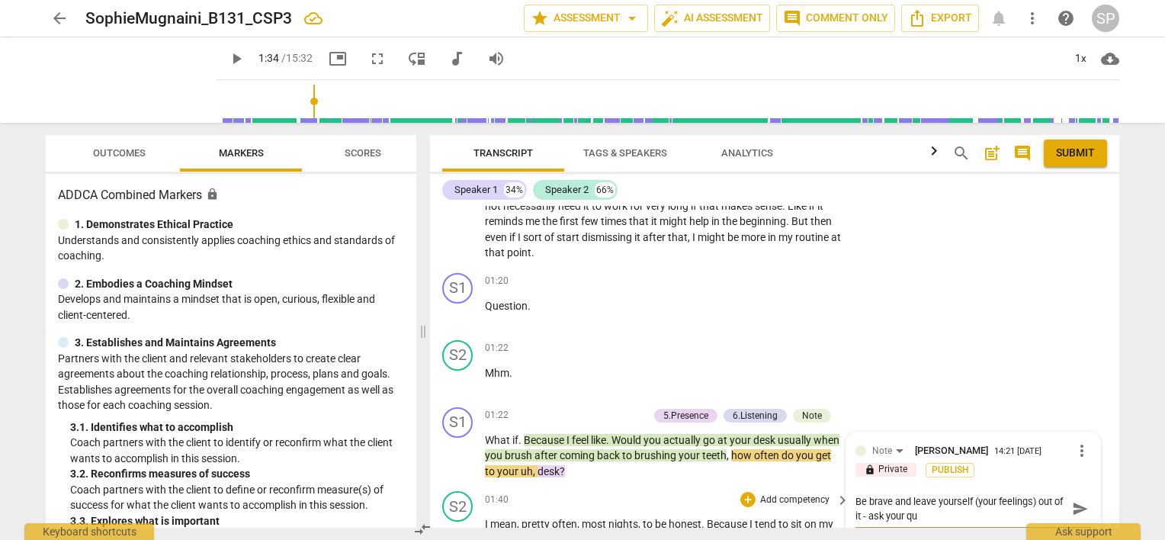
type textarea "Be brave and leave yourself (your feelings) out of it - ask your que"
type textarea "Be brave and leave yourself (your feelings) out of it - ask your ques"
type textarea "Be brave and leave yourself (your feelings) out of it - ask your quest"
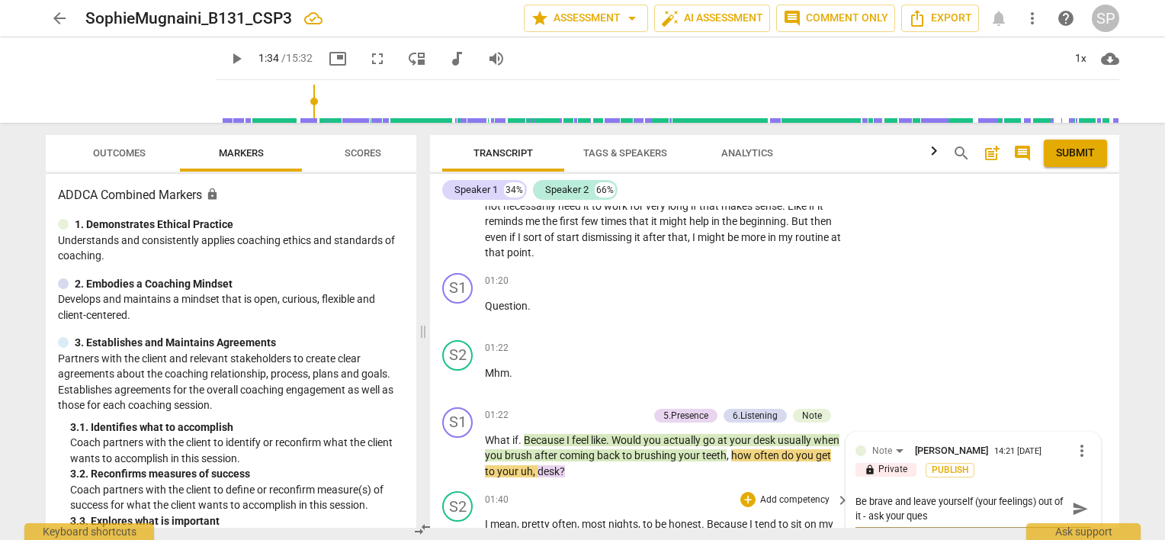
type textarea "Be brave and leave yourself (your feelings) out of it - ask your quest"
type textarea "Be brave and leave yourself (your feelings) out of it - ask your questi"
type textarea "Be brave and leave yourself (your feelings) out of it - ask your questio"
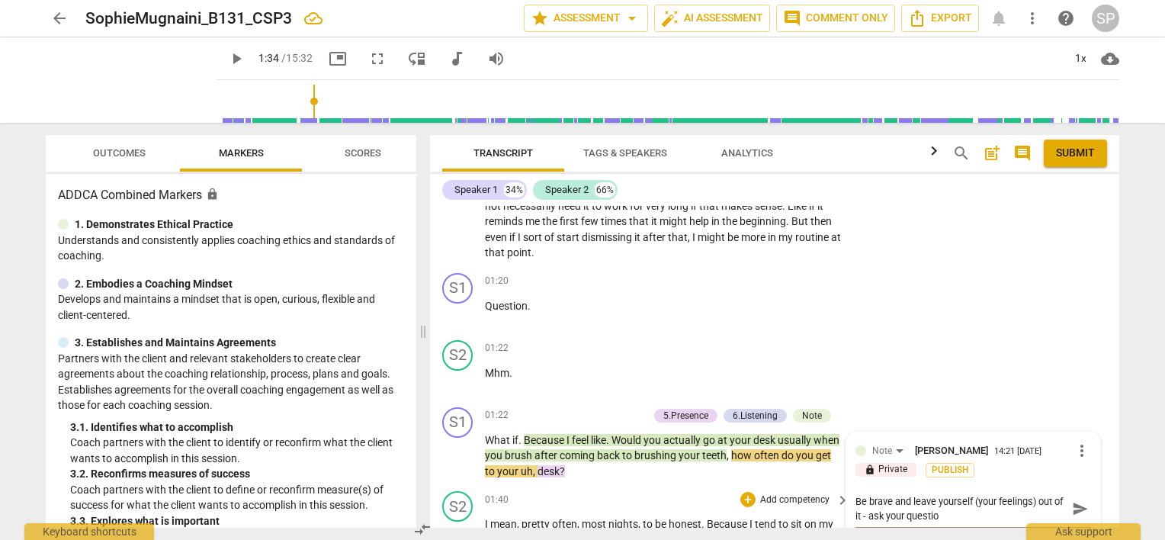
type textarea "Be brave and leave yourself (your feelings) out of it - ask your question"
type textarea "Be brave and leave yourself (your feelings) out of it - ask your question,"
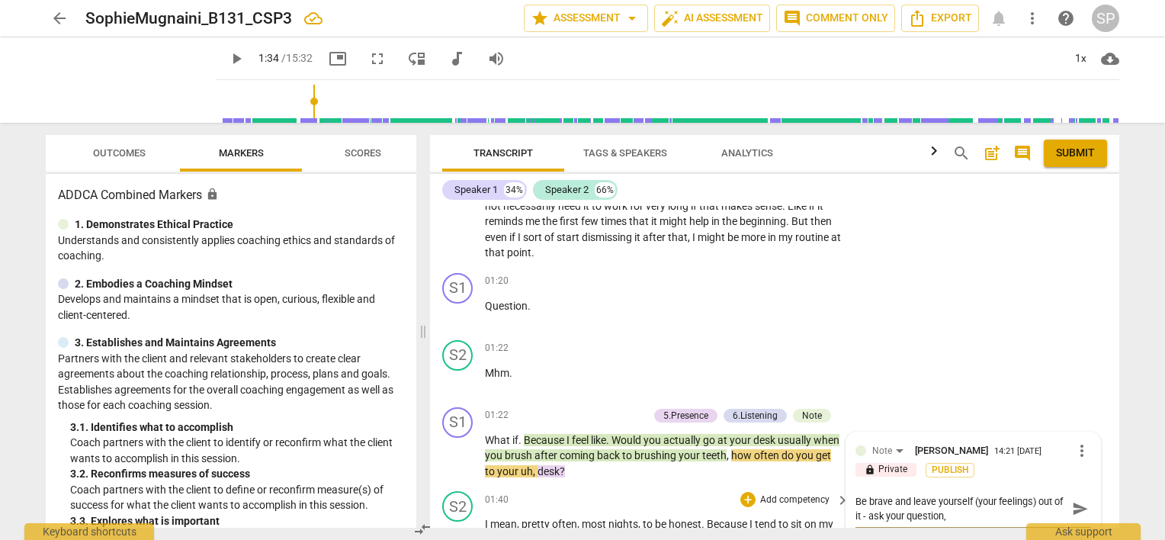
type textarea "Be brave and leave yourself (your feelings) out of it - ask your question,"
type textarea "Be brave and leave yourself (your feelings) out of it - ask your question, ""
type textarea "Be brave and leave yourself (your feelings) out of it - ask your question, "H"
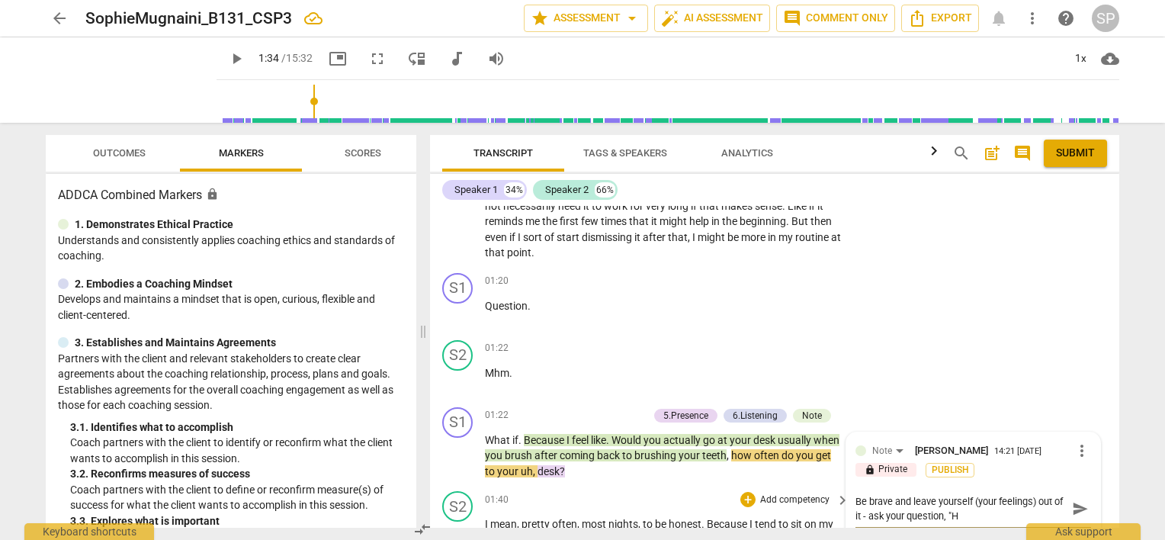
type textarea "Be brave and leave yourself (your feelings) out of it - ask your question, "Ho"
type textarea "Be brave and leave yourself (your feelings) out of it - ask your question, "How"
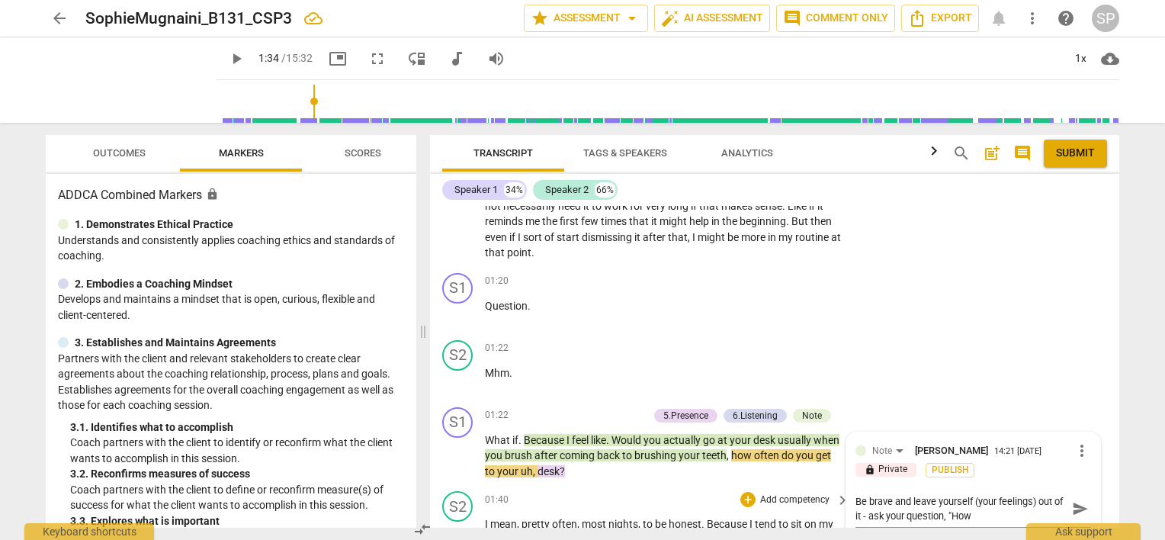
type textarea "Be brave and leave yourself (your feelings) out of it - ask your question, "How"
type textarea "Be brave and leave yourself (your feelings) out of it - ask your question, "How…"
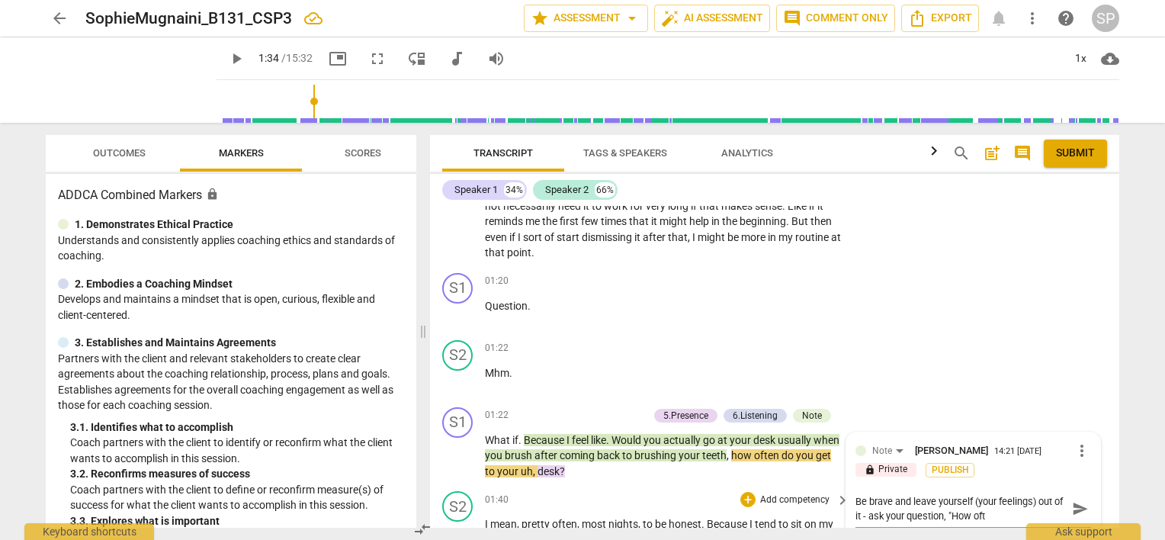
type textarea "Be brave and leave yourself (your feelings) out of it - ask your question, "How…"
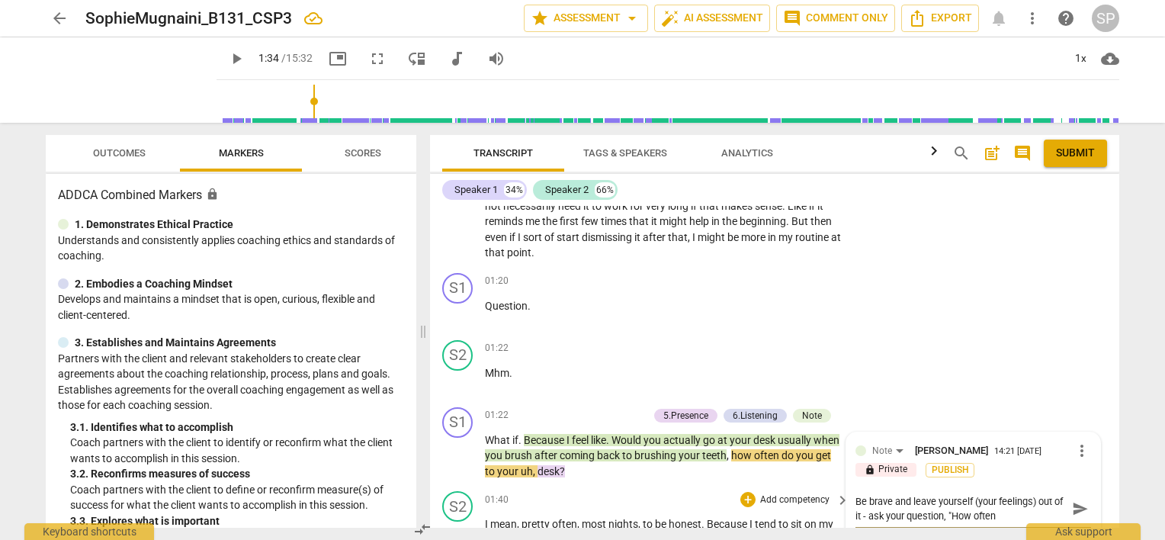
type textarea "Be brave and leave yourself (your feelings) out of it - ask your question, "How…"
click at [1074, 507] on span "send" at bounding box center [1080, 515] width 17 height 17
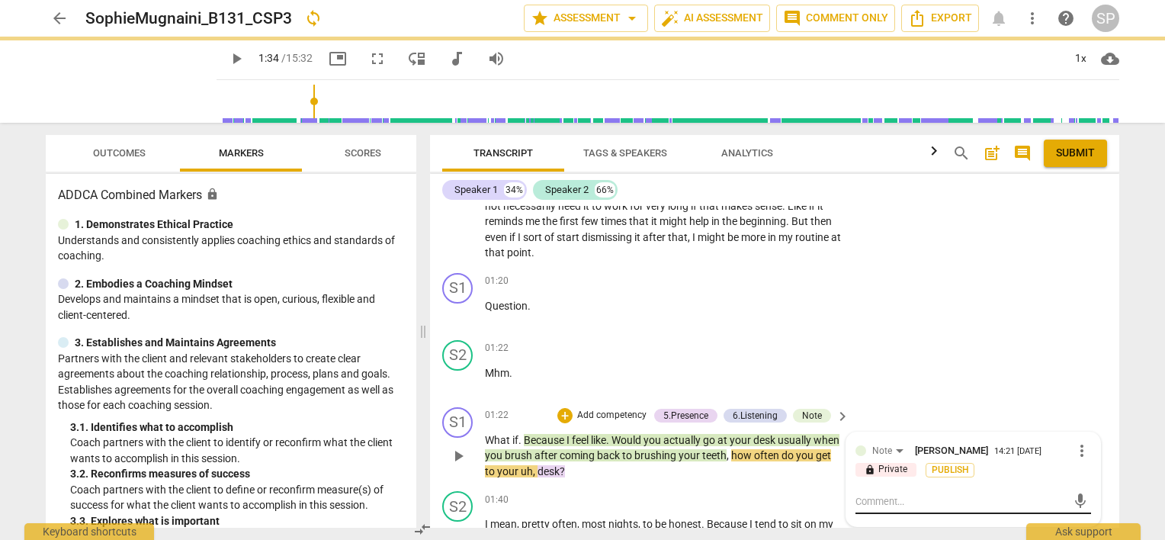
scroll to position [0, 0]
